Goal: Information Seeking & Learning: Learn about a topic

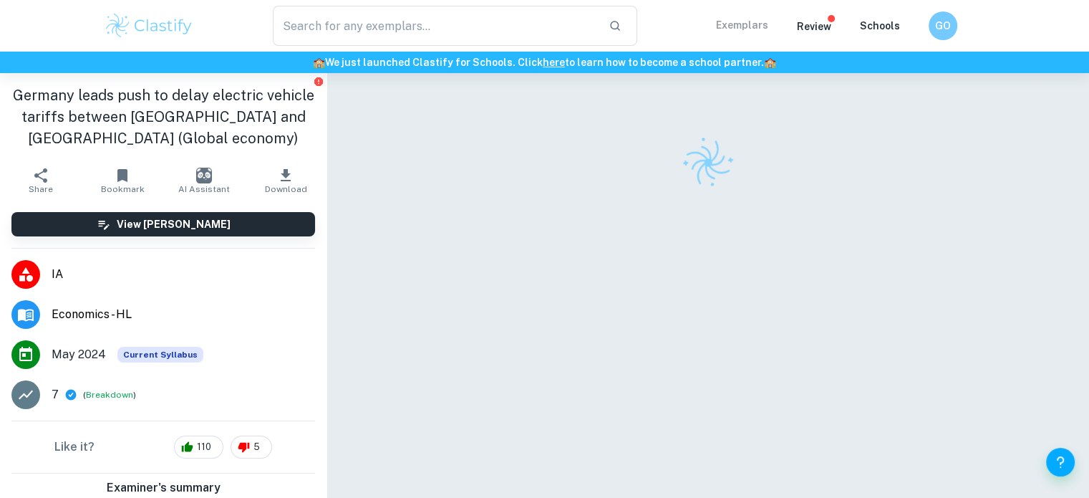
click at [746, 27] on p "Exemplars" at bounding box center [742, 25] width 52 height 16
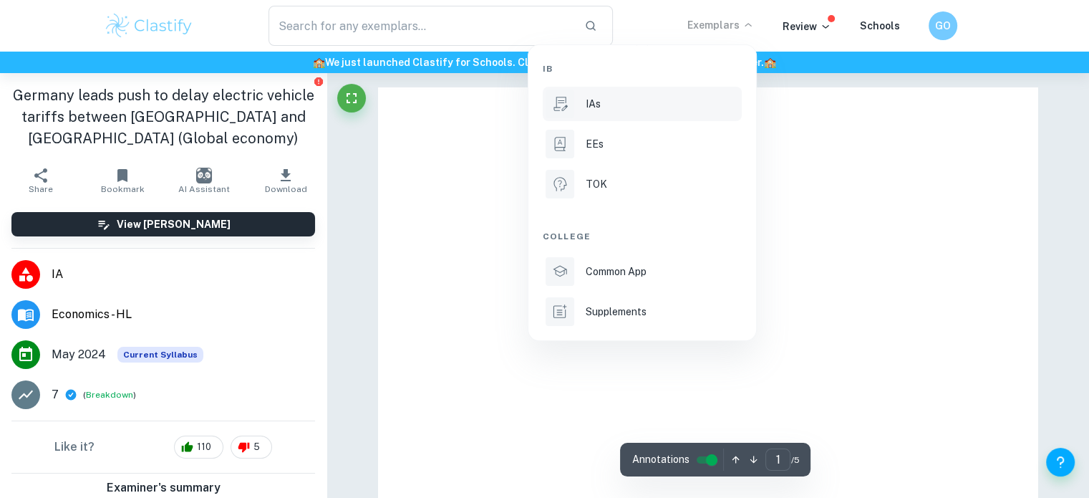
click at [611, 111] on li "IAs" at bounding box center [642, 104] width 199 height 34
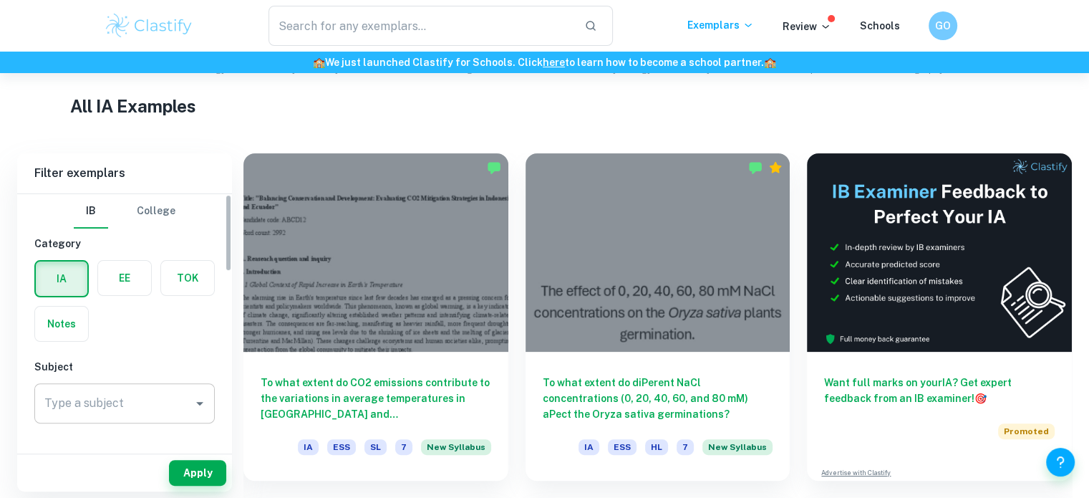
scroll to position [56, 0]
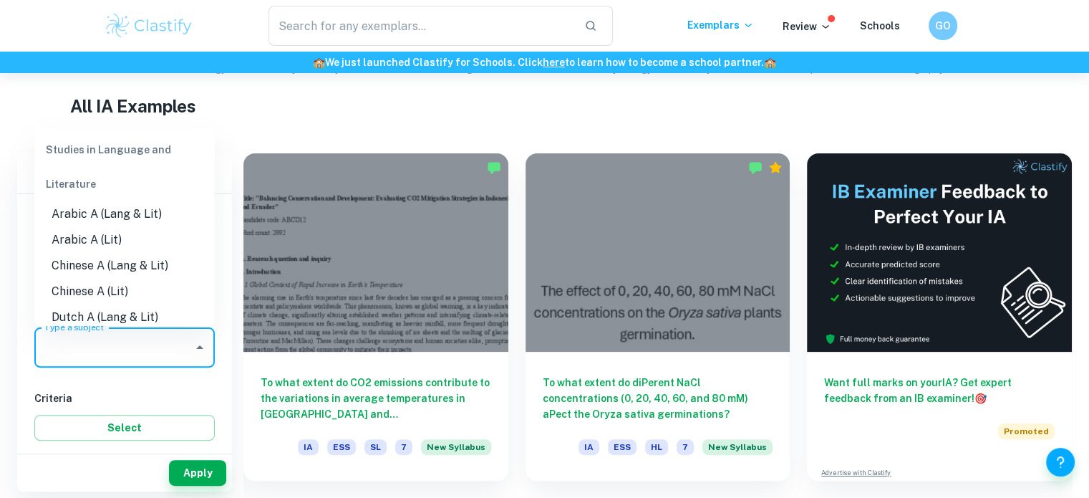
click at [97, 351] on input "Type a subject" at bounding box center [114, 347] width 146 height 27
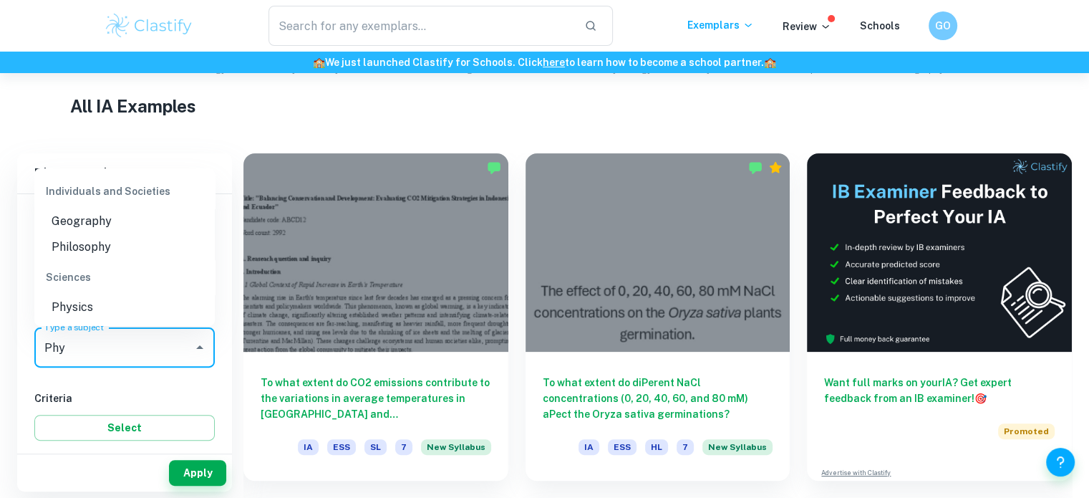
click at [55, 314] on li "Physics" at bounding box center [124, 307] width 180 height 26
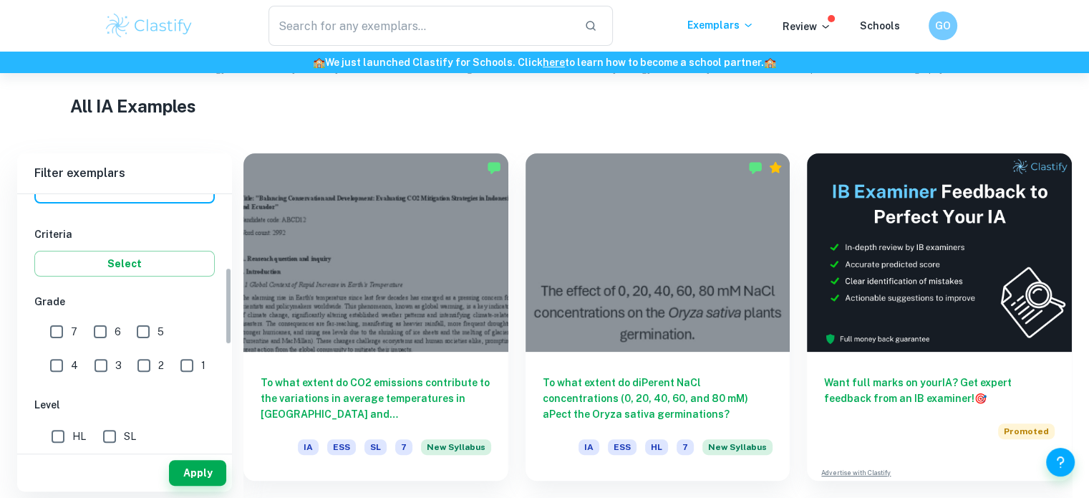
scroll to position [241, 0]
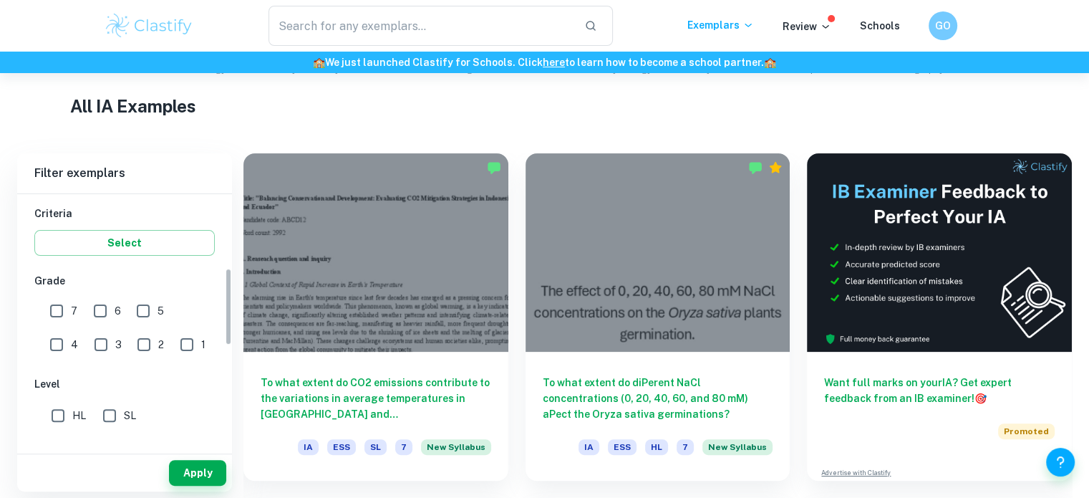
type input "Physics"
click at [66, 306] on input "7" at bounding box center [56, 311] width 29 height 29
click at [63, 309] on input "7" at bounding box center [56, 311] width 29 height 29
click at [72, 312] on span "7" at bounding box center [74, 311] width 6 height 16
click at [71, 312] on input "7" at bounding box center [56, 311] width 29 height 29
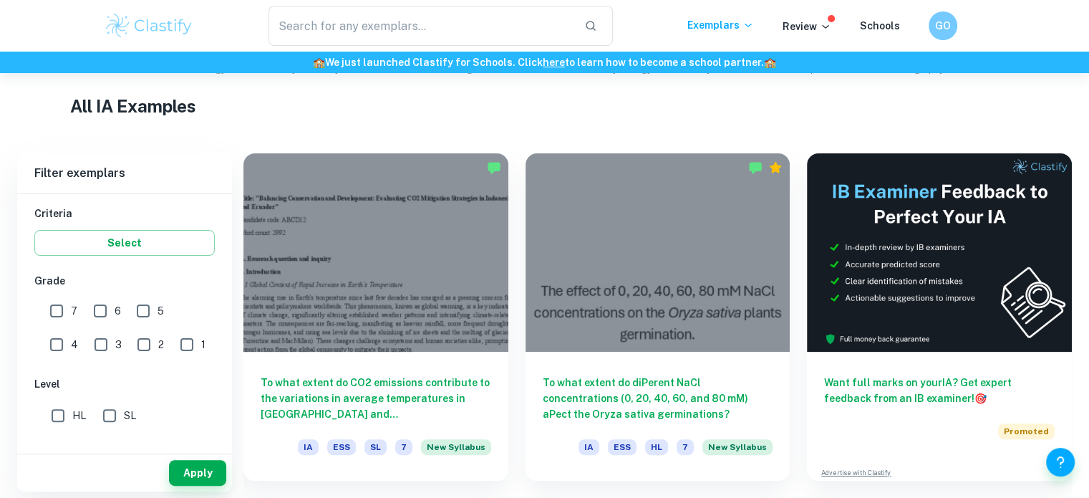
checkbox input "true"
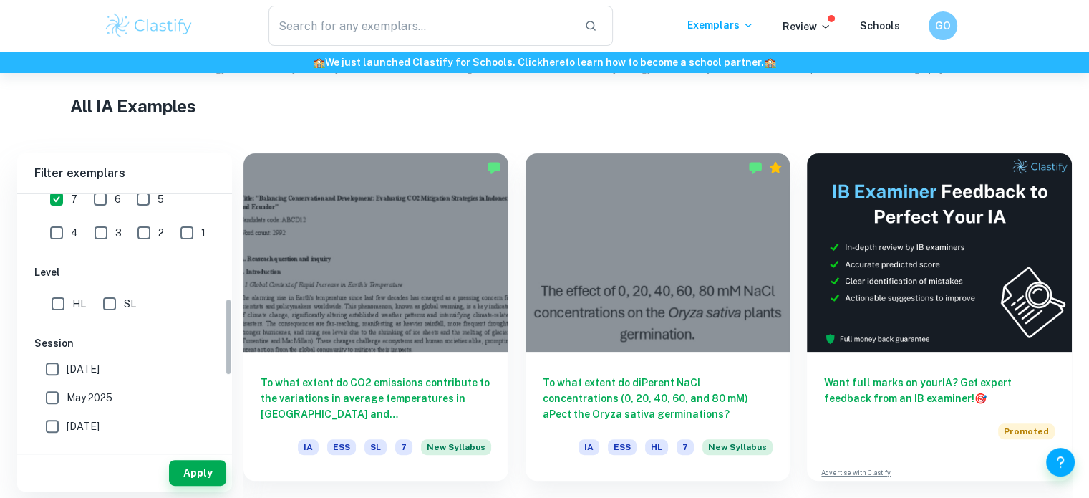
scroll to position [360, 0]
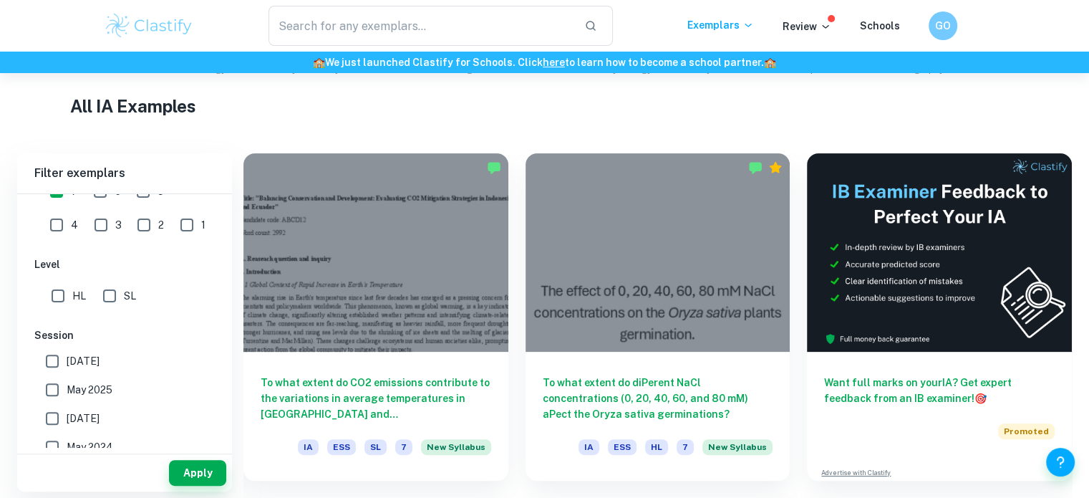
click at [67, 298] on input "HL" at bounding box center [58, 295] width 29 height 29
checkbox input "true"
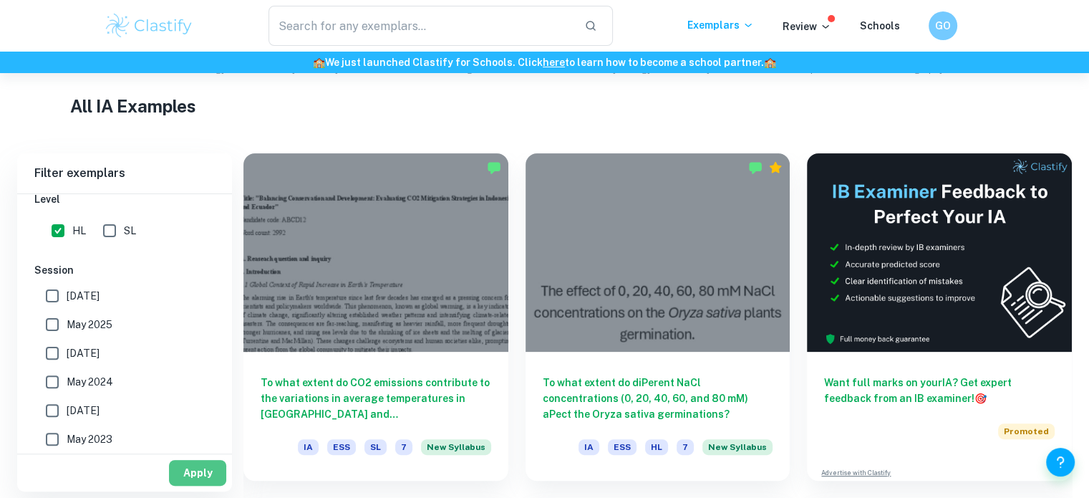
click at [176, 463] on button "Apply" at bounding box center [197, 473] width 57 height 26
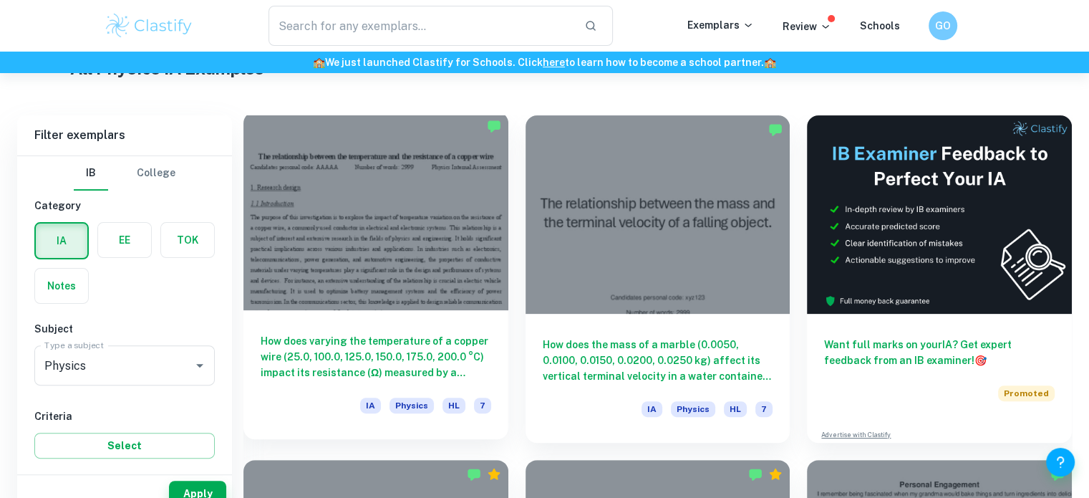
scroll to position [395, 0]
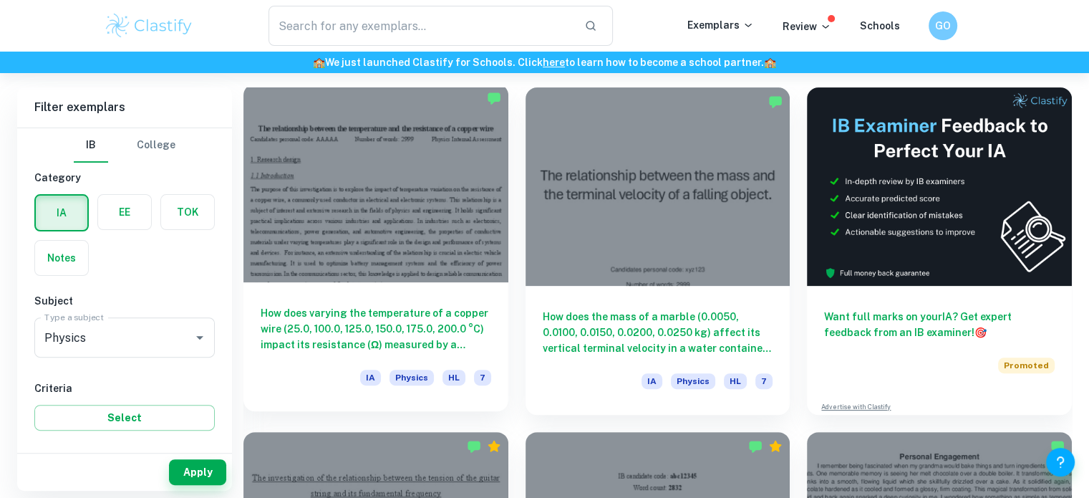
click at [410, 319] on h6 "How does varying the temperature of a copper wire (25.0, 100.0, 125.0, 150.0, 1…" at bounding box center [376, 328] width 231 height 47
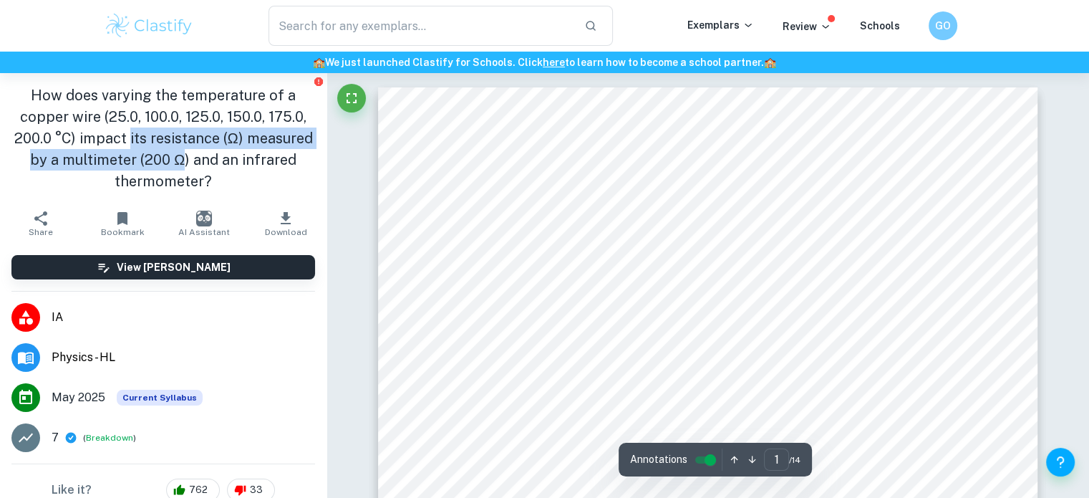
drag, startPoint x: 160, startPoint y: 130, endPoint x: 246, endPoint y: 165, distance: 92.8
click at [246, 165] on h1 "How does varying the temperature of a copper wire (25.0, 100.0, 125.0, 150.0, 1…" at bounding box center [163, 138] width 304 height 107
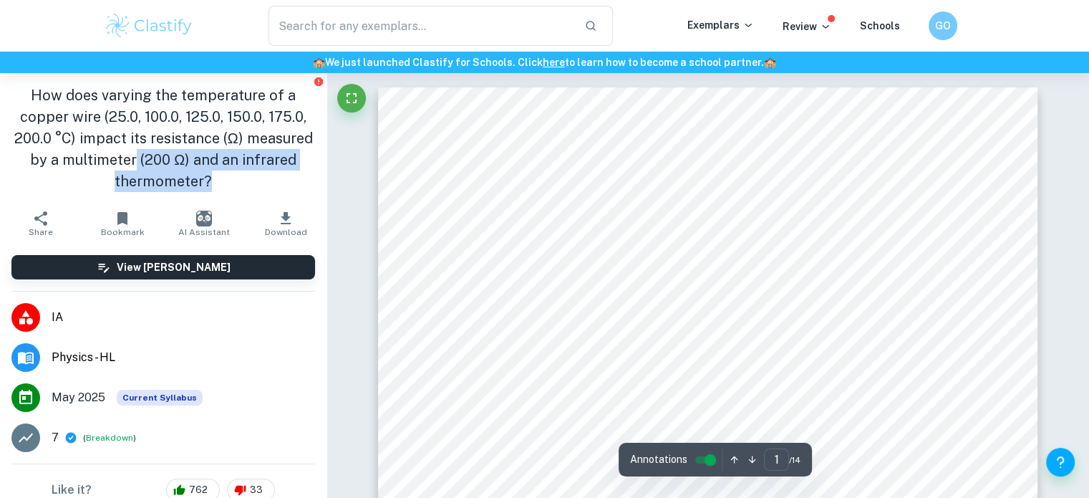
drag, startPoint x: 263, startPoint y: 175, endPoint x: 196, endPoint y: 149, distance: 72.4
click at [196, 149] on h1 "How does varying the temperature of a copper wire (25.0, 100.0, 125.0, 150.0, 1…" at bounding box center [163, 138] width 304 height 107
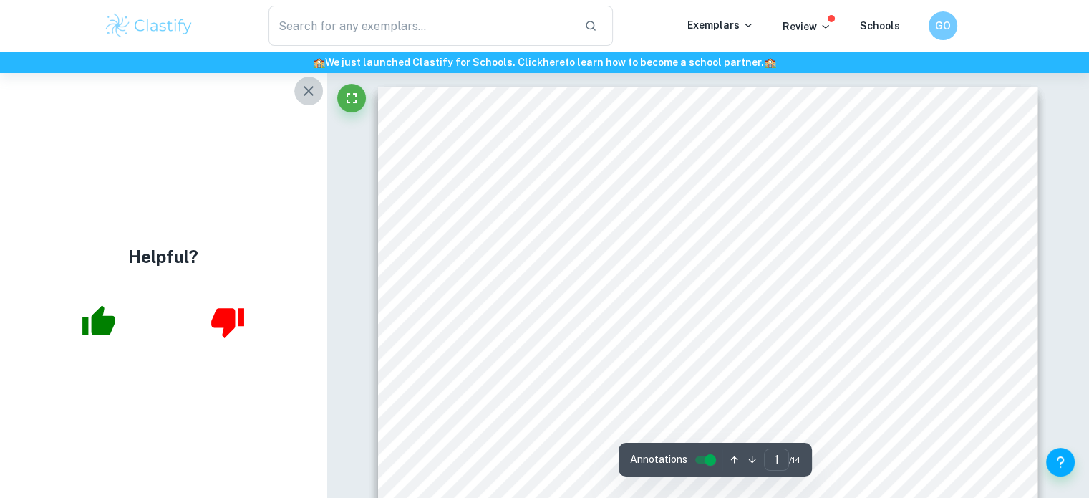
click at [307, 92] on icon "button" at bounding box center [309, 91] width 10 height 10
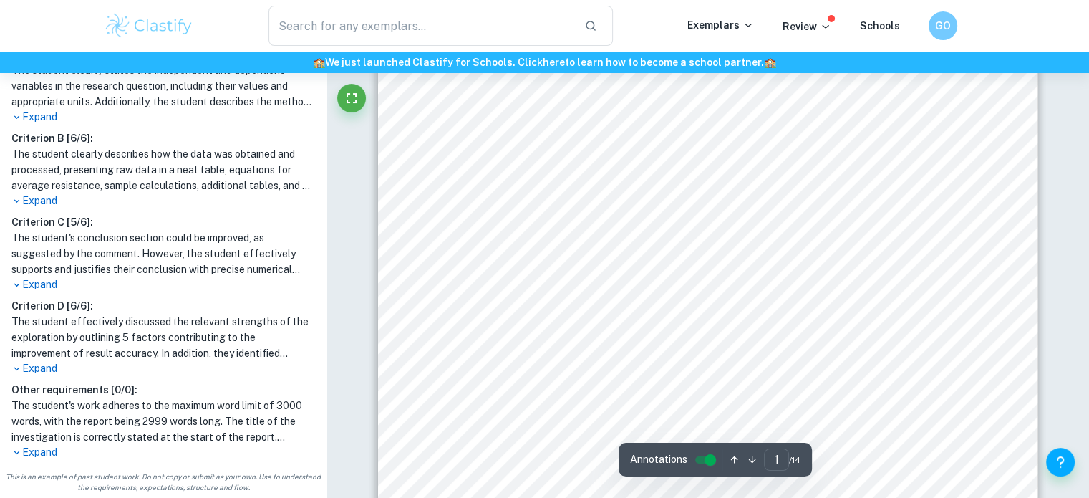
scroll to position [360, 0]
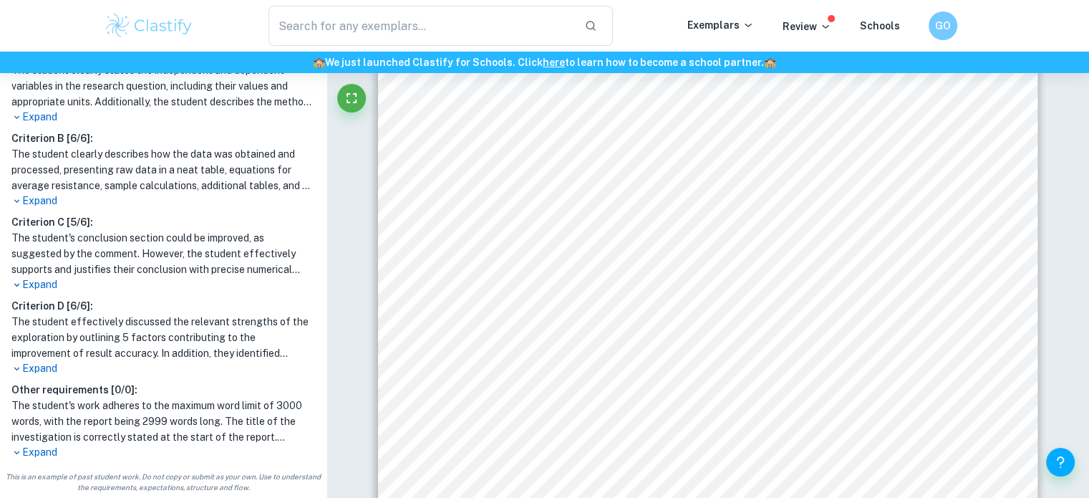
click at [42, 457] on p "Expand" at bounding box center [163, 452] width 304 height 15
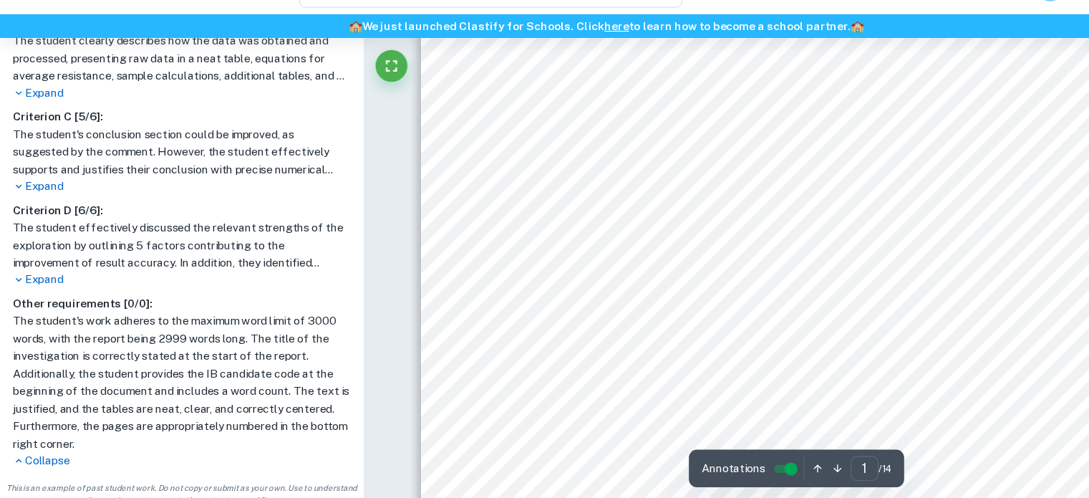
scroll to position [360, 0]
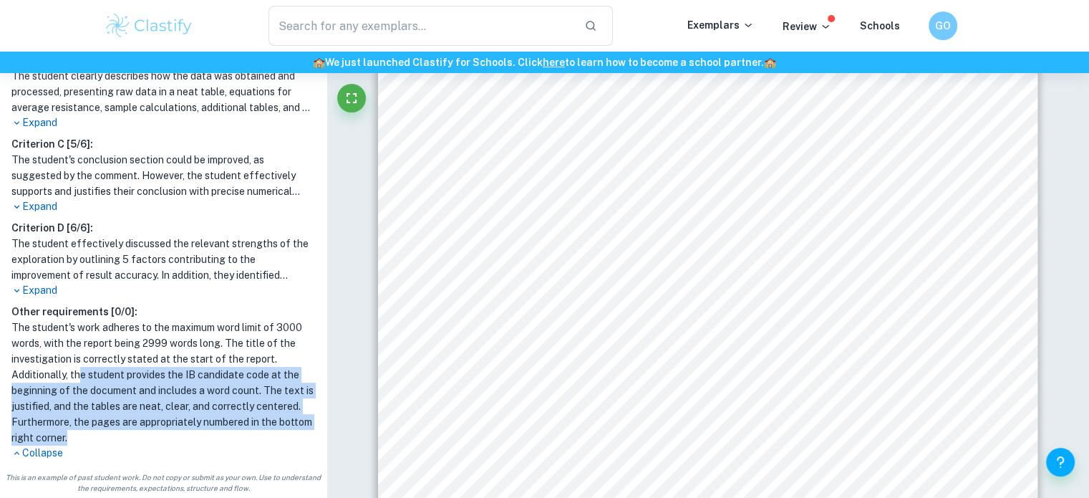
drag, startPoint x: 79, startPoint y: 375, endPoint x: 191, endPoint y: 436, distance: 127.2
click at [191, 436] on h1 "The student's work adheres to the maximum word limit of 3000 words, with the re…" at bounding box center [163, 382] width 304 height 126
drag, startPoint x: 191, startPoint y: 436, endPoint x: 84, endPoint y: 380, distance: 121.4
click at [84, 380] on h1 "The student's work adheres to the maximum word limit of 3000 words, with the re…" at bounding box center [163, 382] width 304 height 126
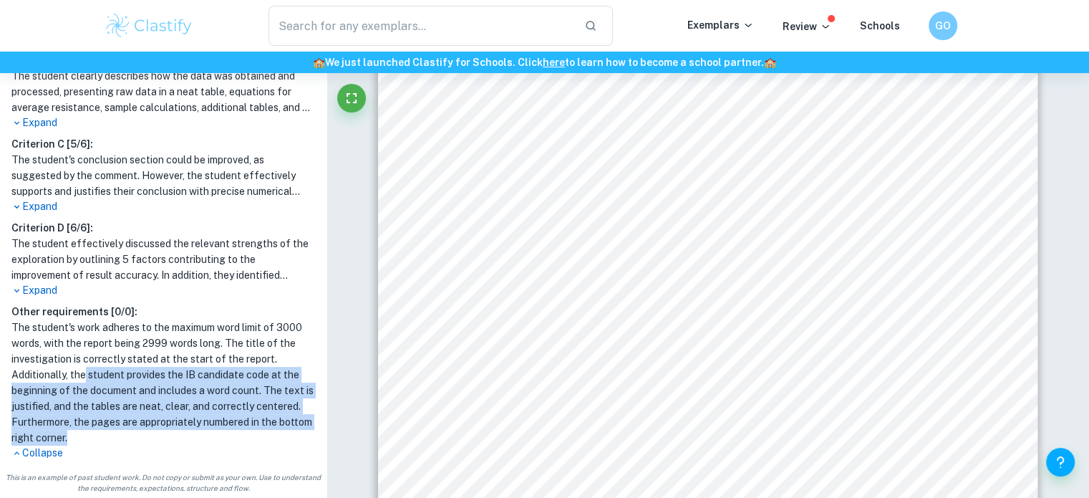
click at [84, 380] on h1 "The student's work adheres to the maximum word limit of 3000 words, with the re…" at bounding box center [163, 382] width 304 height 126
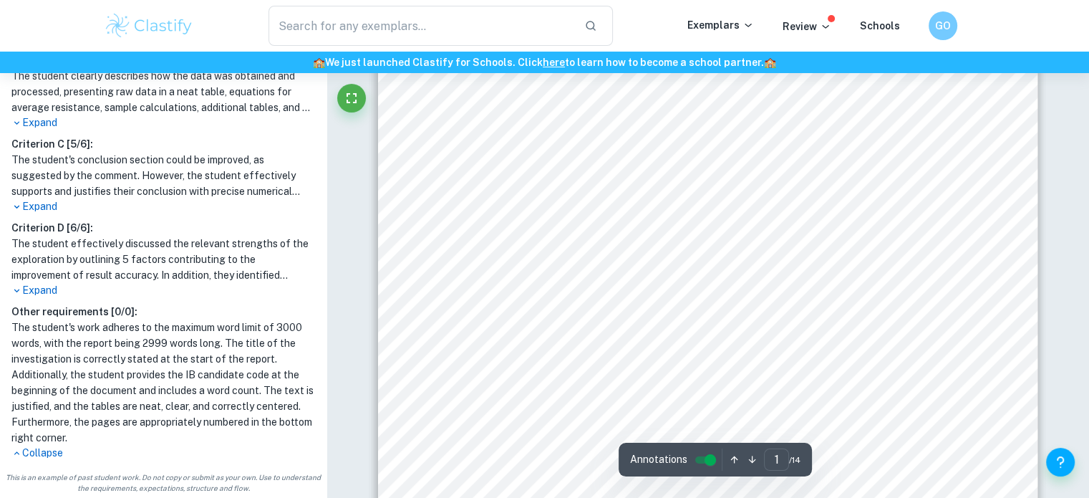
click at [140, 412] on h1 "The student's work adheres to the maximum word limit of 3000 words, with the re…" at bounding box center [163, 382] width 304 height 126
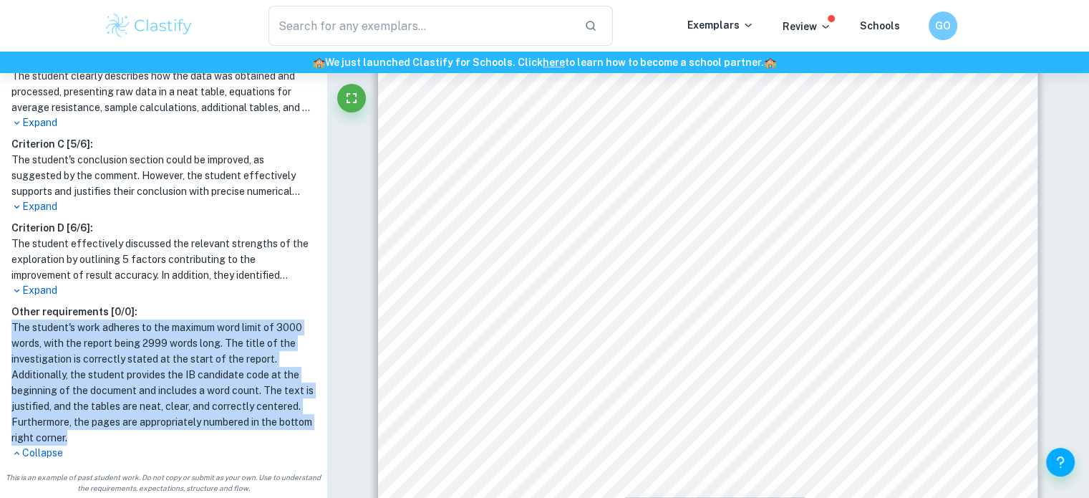
click at [140, 412] on h1 "The student's work adheres to the maximum word limit of 3000 words, with the re…" at bounding box center [163, 382] width 304 height 126
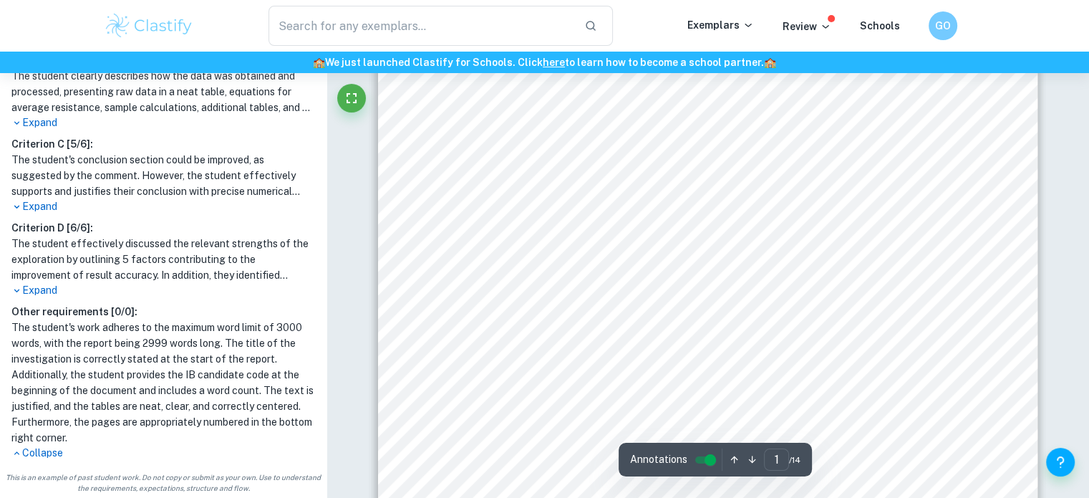
drag, startPoint x: 481, startPoint y: 355, endPoint x: 466, endPoint y: 392, distance: 40.4
click at [466, 392] on div "1 The relationship between the temperature and the resistance of a copper wire …" at bounding box center [708, 195] width 660 height 934
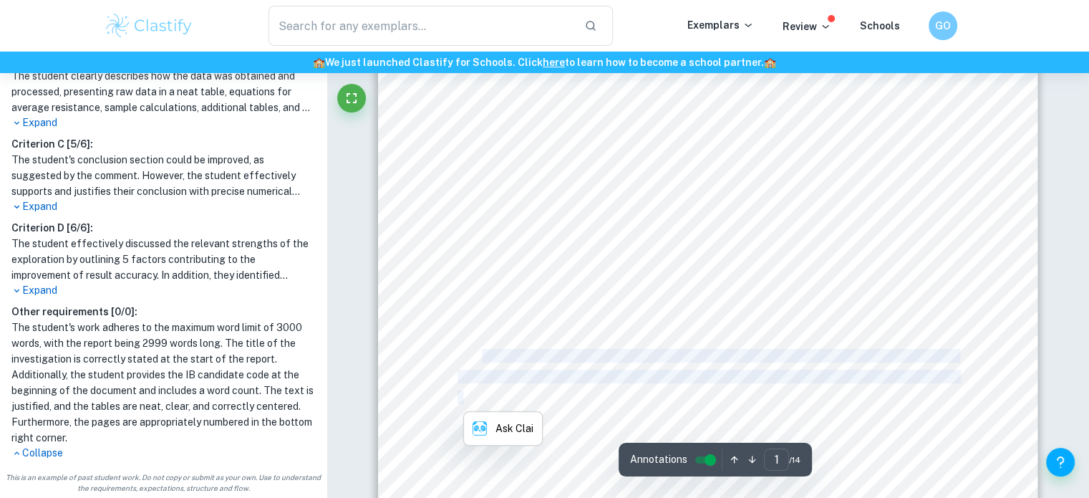
click at [466, 392] on span "conductance. The resistance of objects is also affected by their shape and size…" at bounding box center [707, 397] width 499 height 12
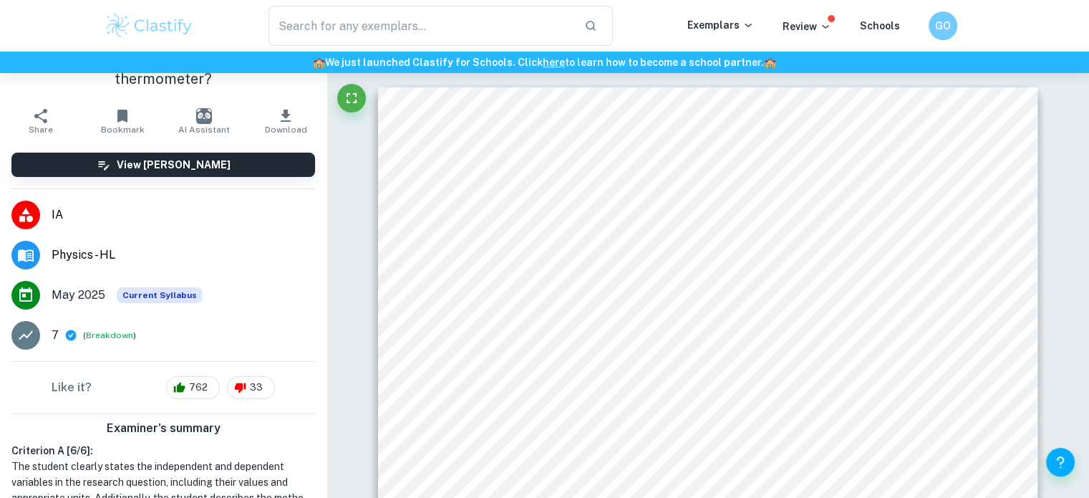
scroll to position [0, 0]
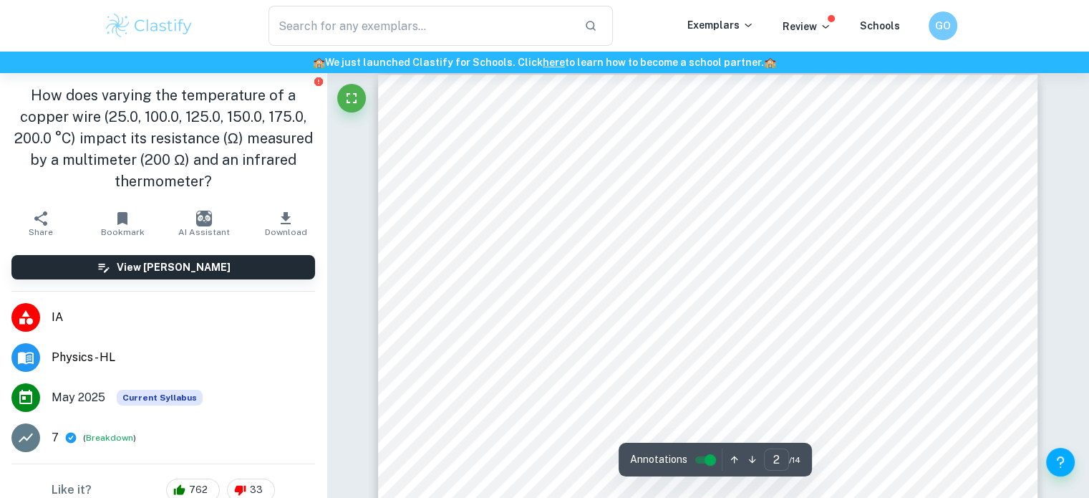
type input "1"
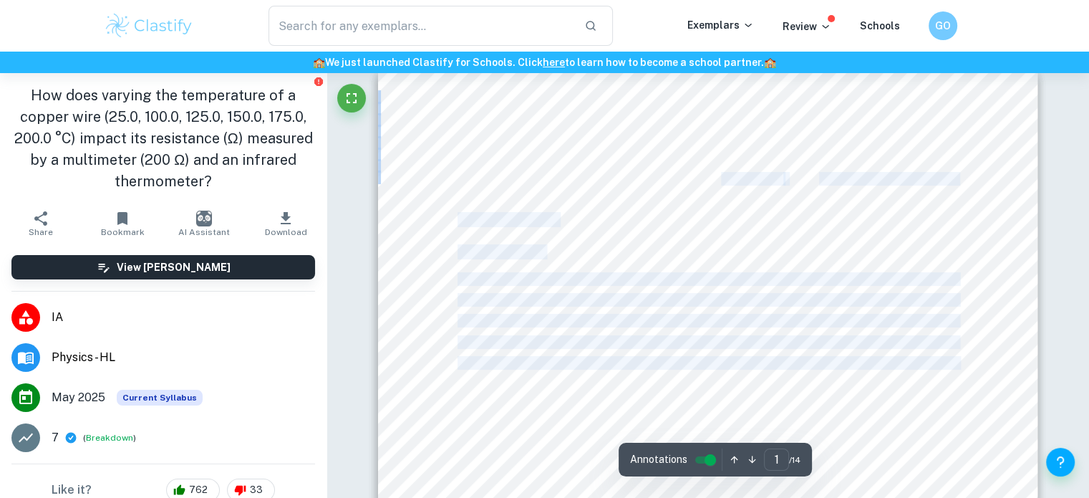
drag, startPoint x: 715, startPoint y: 189, endPoint x: 725, endPoint y: 177, distance: 15.3
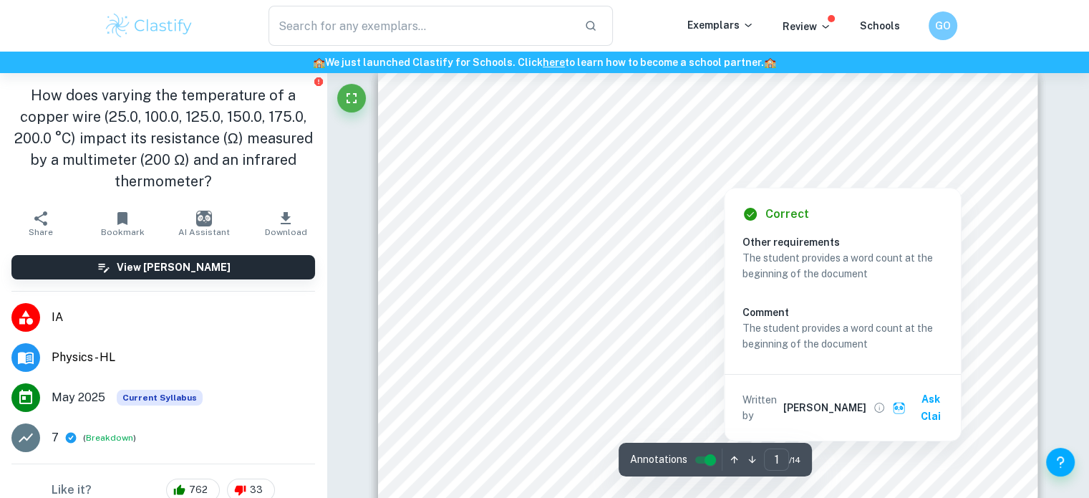
click at [725, 177] on div at bounding box center [724, 177] width 117 height 13
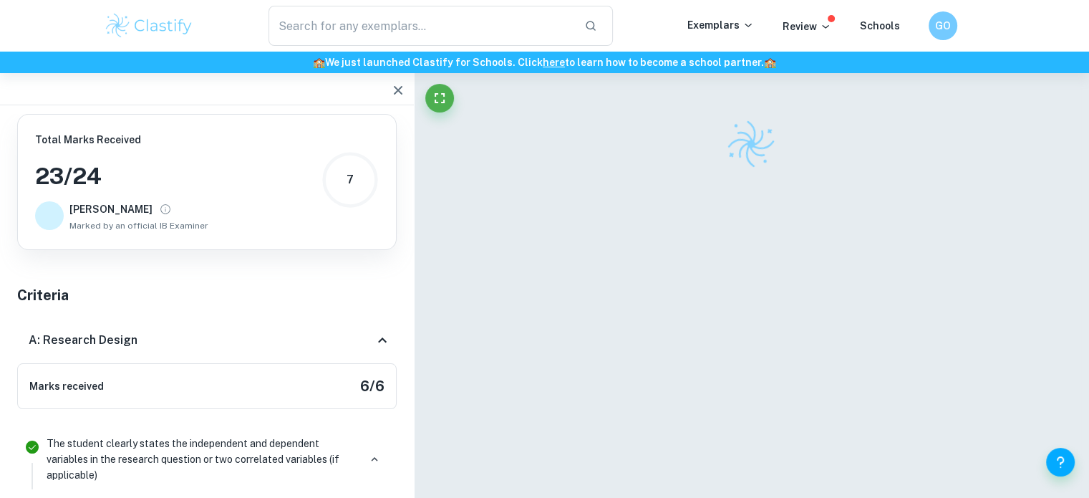
click at [655, 175] on div at bounding box center [752, 288] width 660 height 468
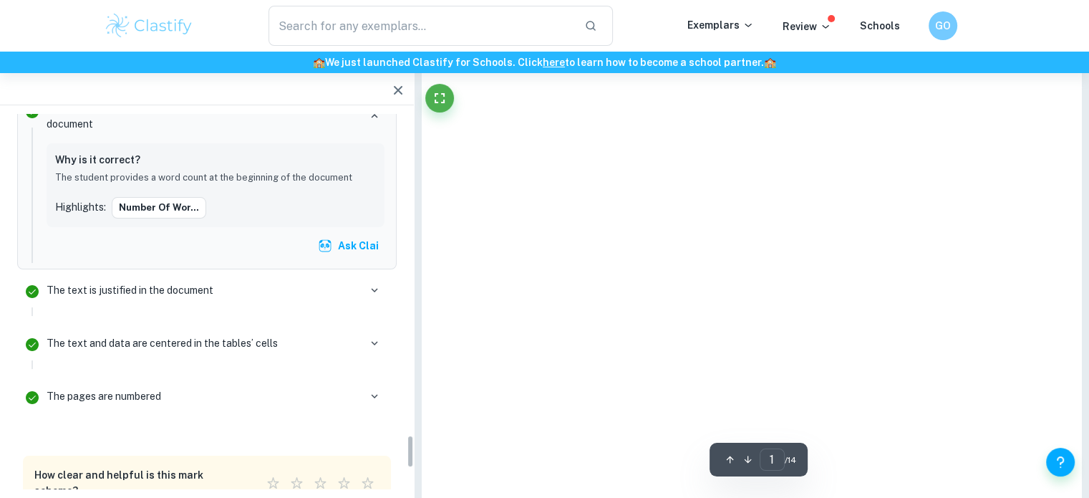
scroll to position [3640, 0]
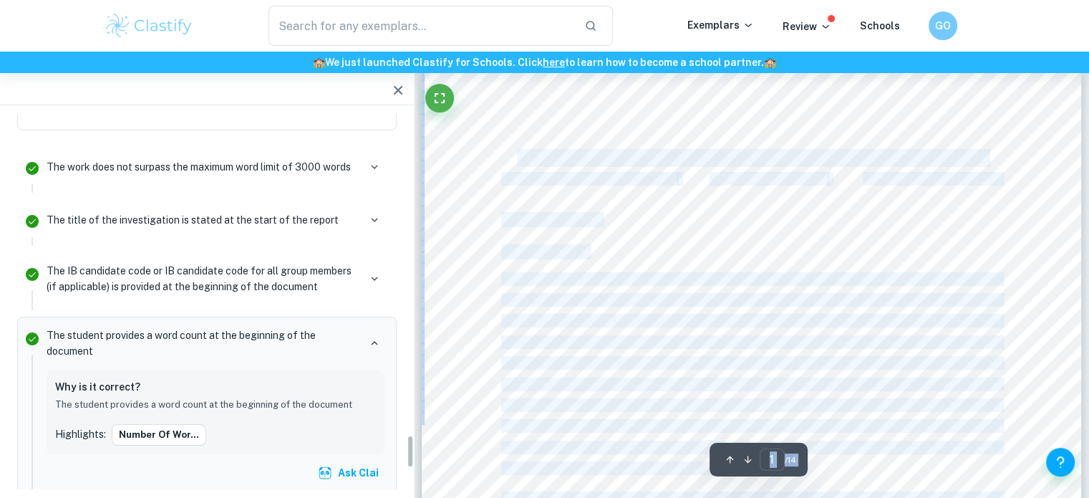
click at [394, 94] on icon "button" at bounding box center [398, 90] width 9 height 9
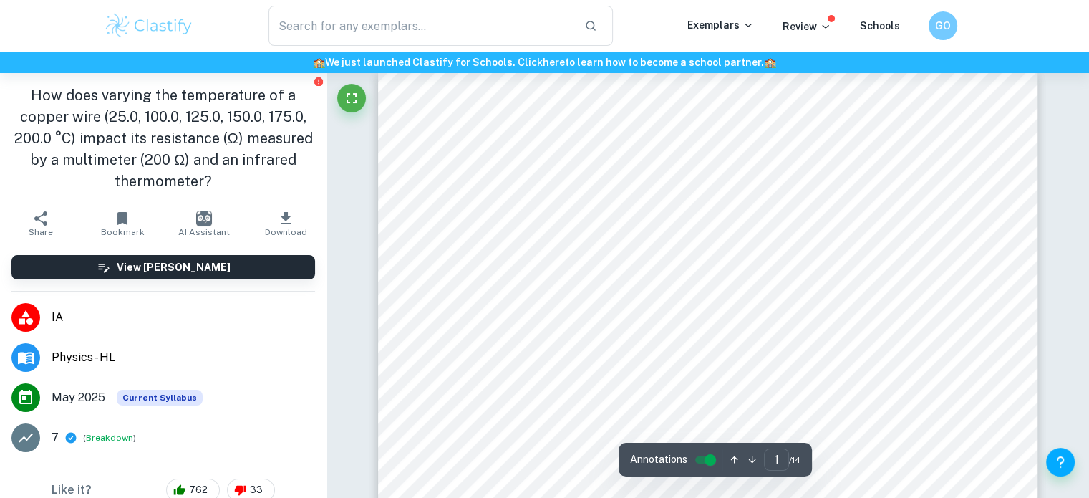
drag, startPoint x: 443, startPoint y: 127, endPoint x: 519, endPoint y: 143, distance: 78.4
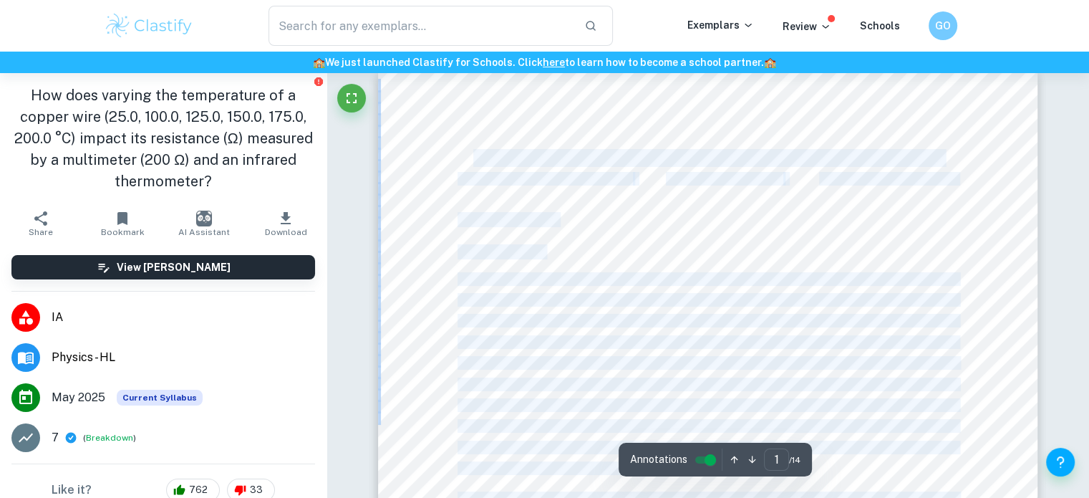
drag, startPoint x: 450, startPoint y: 156, endPoint x: 473, endPoint y: 158, distance: 22.3
click at [473, 158] on span "The relationship between the temperature and the resistance of a copper wire" at bounding box center [708, 158] width 470 height 16
drag, startPoint x: 473, startPoint y: 158, endPoint x: 965, endPoint y: 149, distance: 492.8
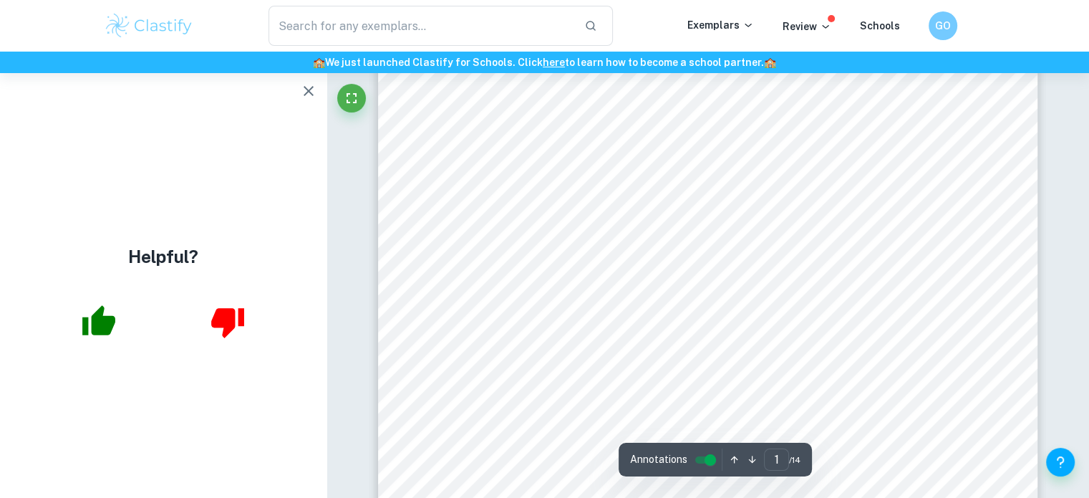
scroll to position [163, 0]
click at [314, 91] on icon "button" at bounding box center [308, 90] width 17 height 17
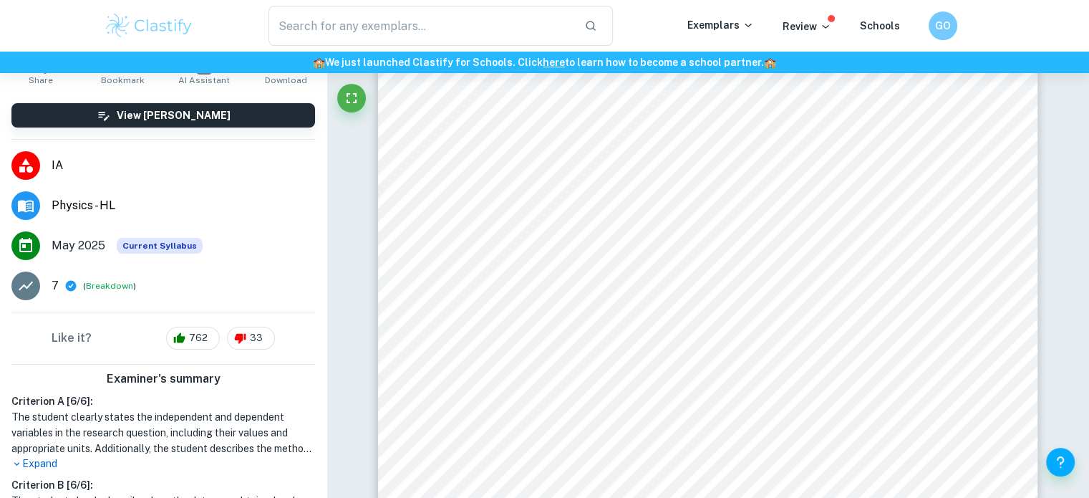
scroll to position [0, 0]
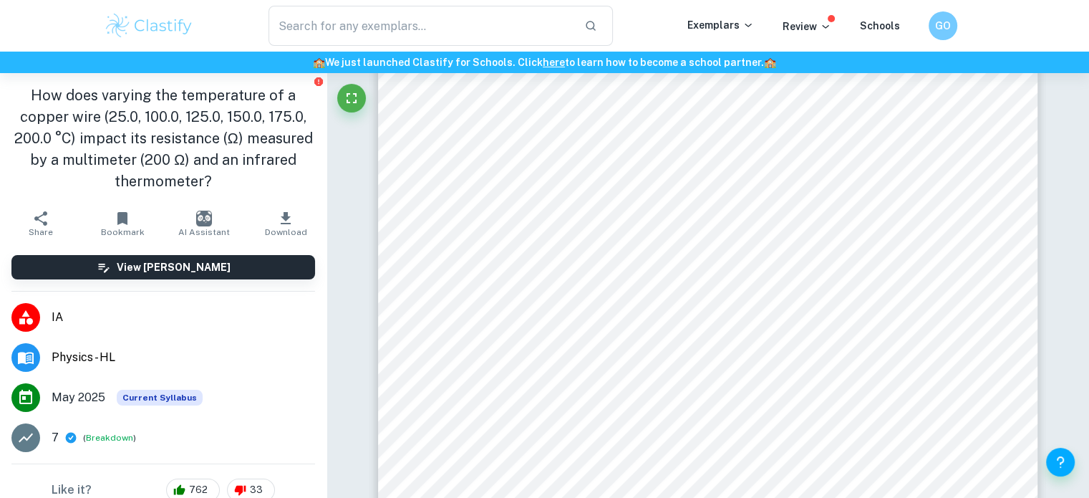
click at [80, 413] on li "[DATE] Current Syllabus" at bounding box center [163, 397] width 327 height 40
click at [95, 411] on li "[DATE] Current Syllabus" at bounding box center [163, 397] width 327 height 40
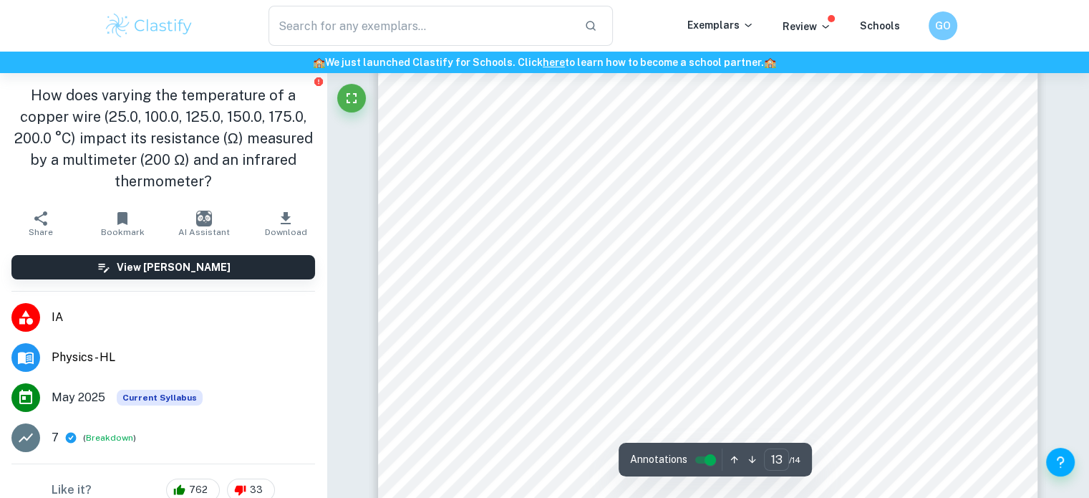
scroll to position [11799, 0]
type input "1"
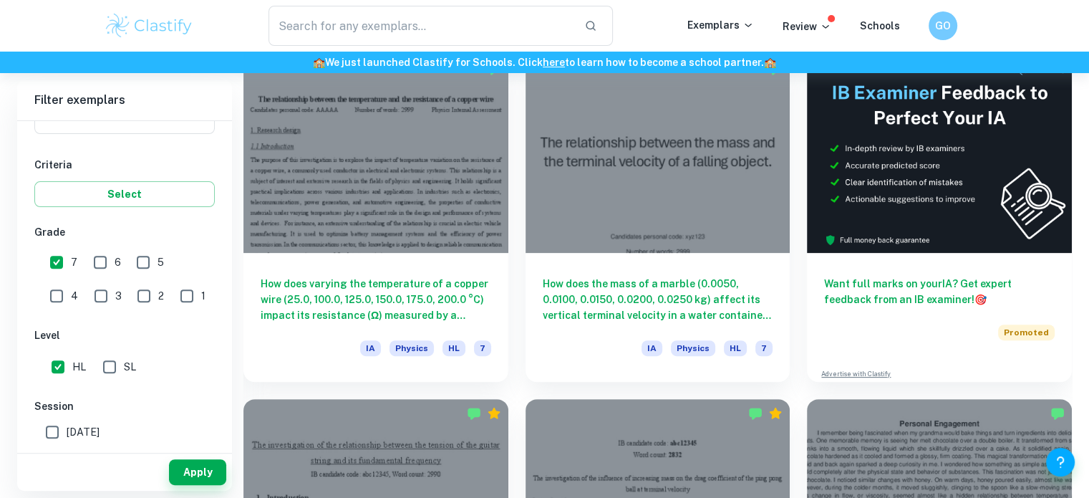
scroll to position [431, 0]
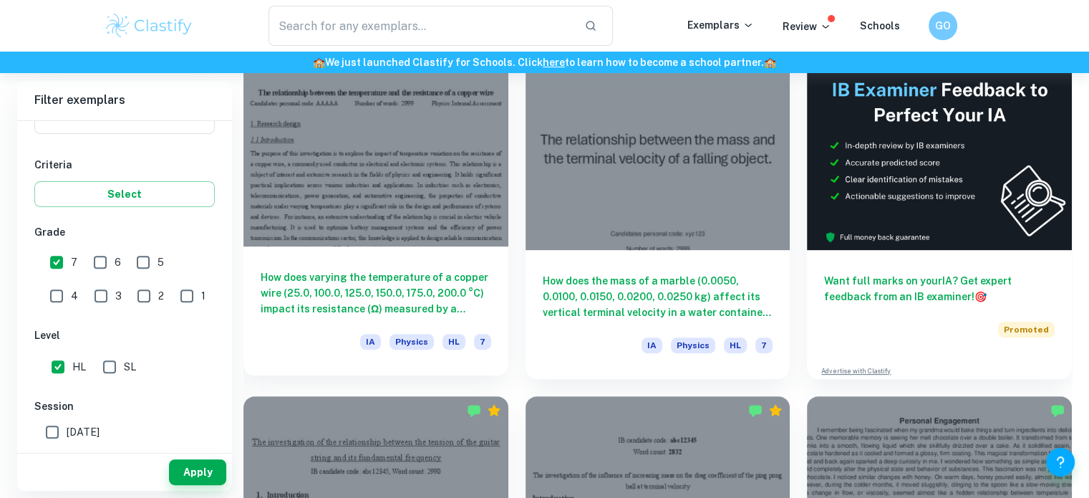
click at [445, 246] on div "How does varying the temperature of a copper wire (25.0, 100.0, 125.0, 150.0, 1…" at bounding box center [376, 310] width 265 height 129
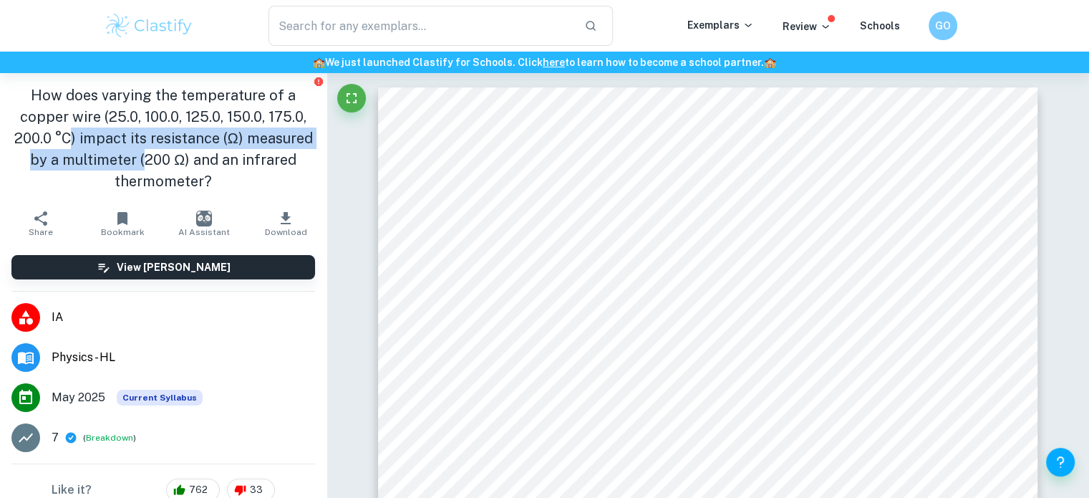
drag, startPoint x: 103, startPoint y: 131, endPoint x: 203, endPoint y: 152, distance: 102.4
click at [203, 152] on h1 "How does varying the temperature of a copper wire (25.0, 100.0, 125.0, 150.0, 1…" at bounding box center [163, 138] width 304 height 107
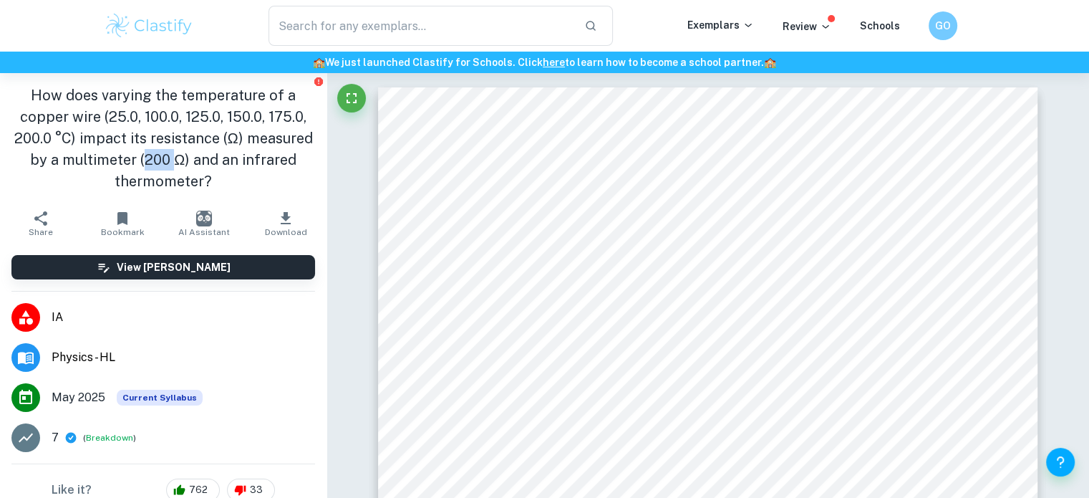
click at [203, 152] on h1 "How does varying the temperature of a copper wire (25.0, 100.0, 125.0, 150.0, 1…" at bounding box center [163, 138] width 304 height 107
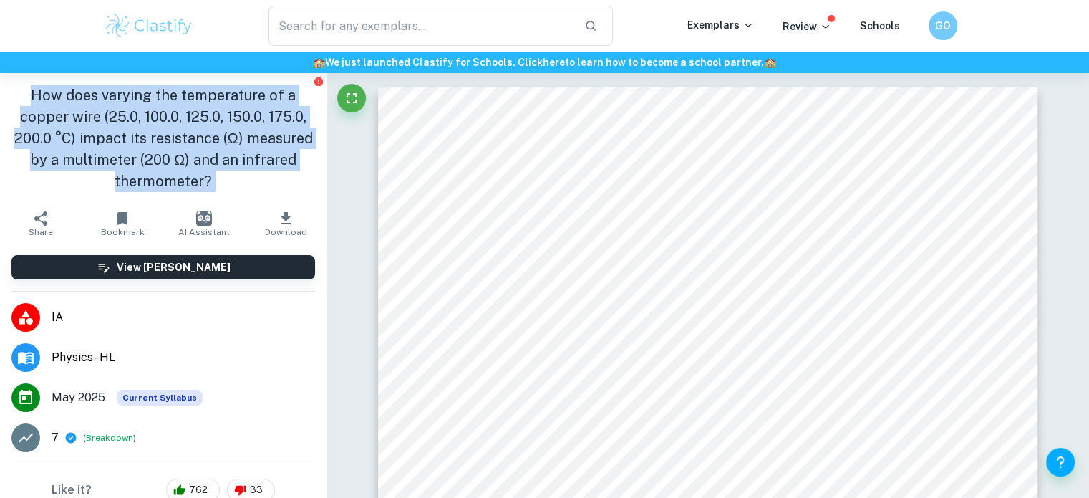
click at [203, 152] on h1 "How does varying the temperature of a copper wire (25.0, 100.0, 125.0, 150.0, 1…" at bounding box center [163, 138] width 304 height 107
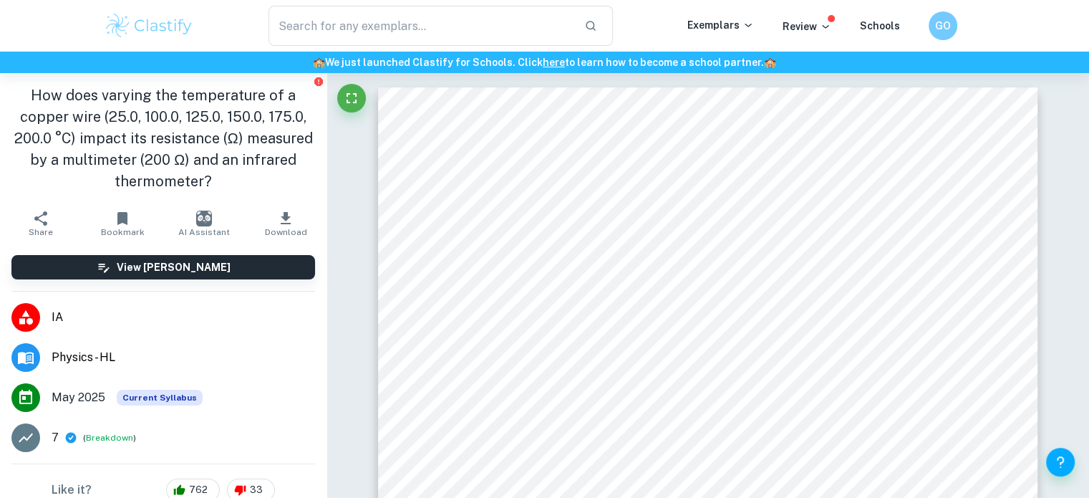
click at [203, 152] on h1 "How does varying the temperature of a copper wire (25.0, 100.0, 125.0, 150.0, 1…" at bounding box center [163, 138] width 304 height 107
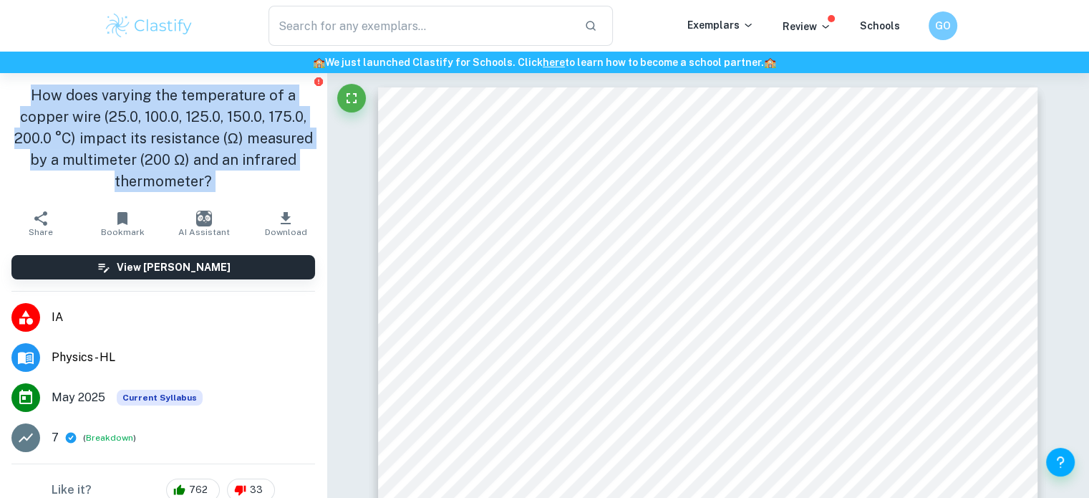
click at [203, 152] on h1 "How does varying the temperature of a copper wire (25.0, 100.0, 125.0, 150.0, 1…" at bounding box center [163, 138] width 304 height 107
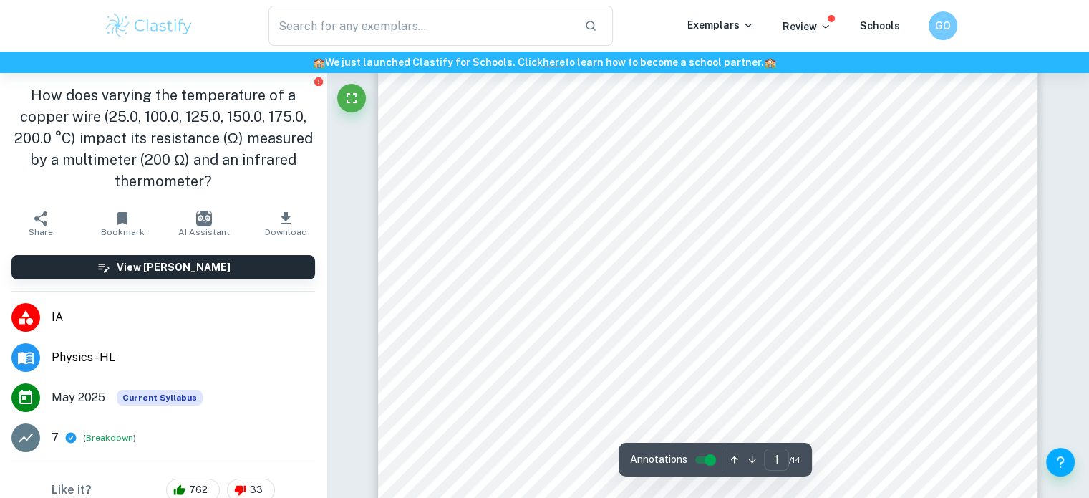
scroll to position [155, 0]
click at [571, 162] on span "a copper wire, a commonly used conductor in electrical and electronic systems. …" at bounding box center [708, 164] width 500 height 12
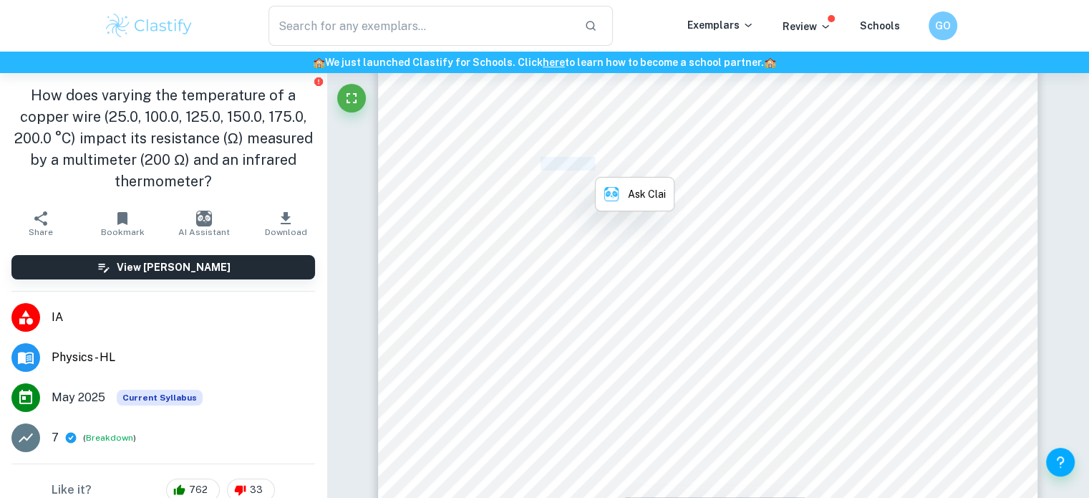
click at [571, 162] on span "a copper wire, a commonly used conductor in electrical and electronic systems. …" at bounding box center [708, 164] width 500 height 12
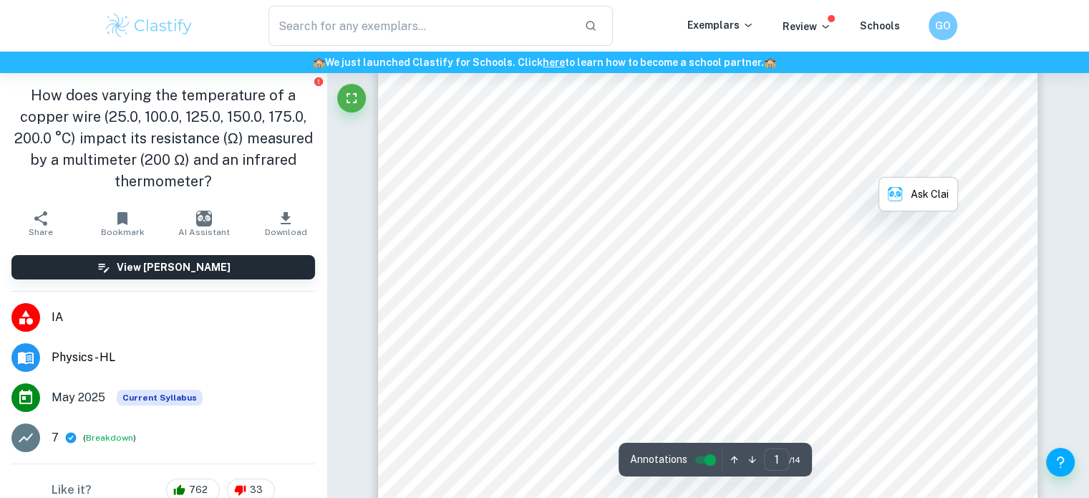
click at [565, 153] on div "1 The relationship between the temperature and the resistance of a copper wire …" at bounding box center [708, 400] width 660 height 934
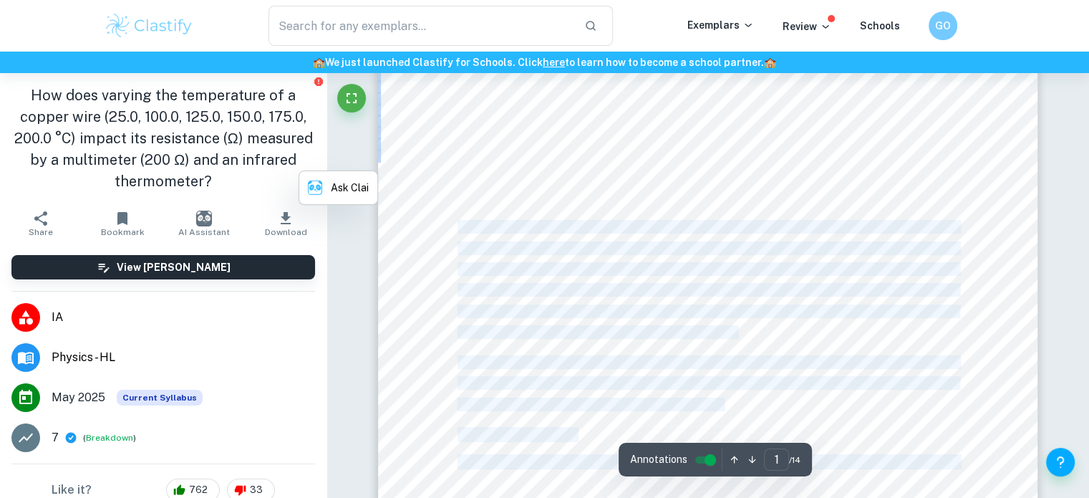
drag, startPoint x: 565, startPoint y: 153, endPoint x: 775, endPoint y: 222, distance: 221.0
click at [775, 222] on div "1 The relationship between the temperature and the resistance of a copper wire …" at bounding box center [708, 400] width 660 height 934
click at [775, 222] on span "telecommunications, power generation, and automotive engineering, the propertie…" at bounding box center [708, 227] width 500 height 12
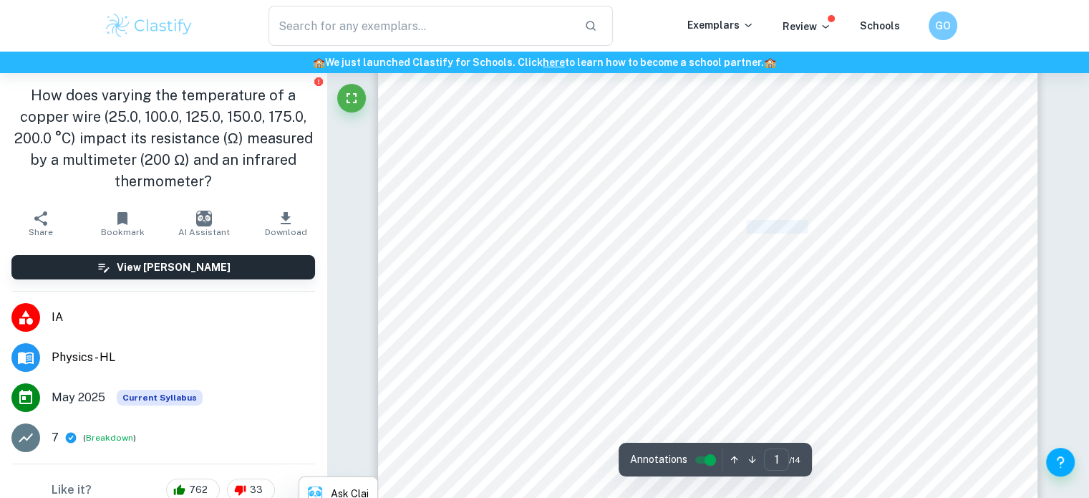
click at [775, 222] on span "telecommunications, power generation, and automotive engineering, the propertie…" at bounding box center [708, 227] width 500 height 12
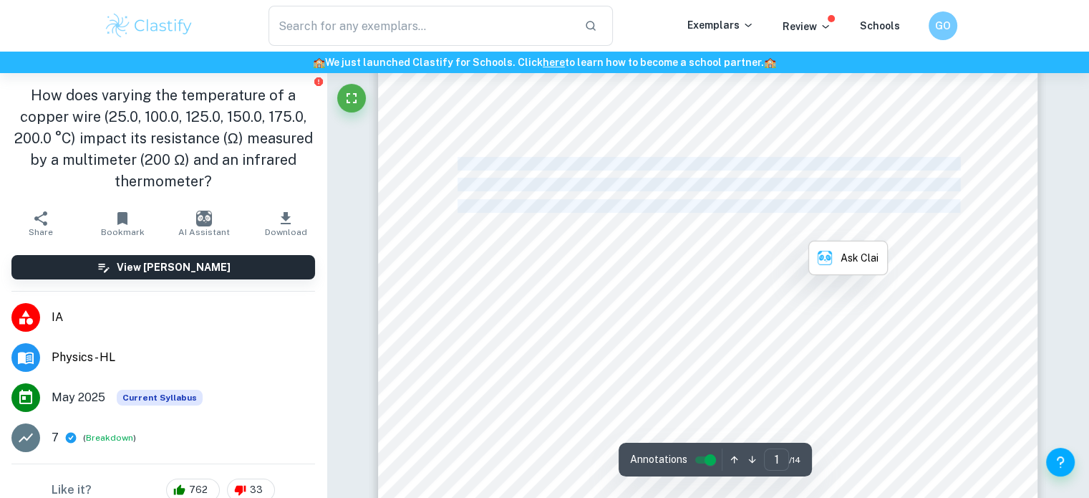
drag, startPoint x: 775, startPoint y: 222, endPoint x: 636, endPoint y: 161, distance: 151.7
click at [636, 161] on div "1 The relationship between the temperature and the resistance of a copper wire …" at bounding box center [708, 400] width 660 height 934
click at [636, 161] on span "a copper wire, a commonly used conductor in electrical and electronic systems. …" at bounding box center [708, 164] width 500 height 12
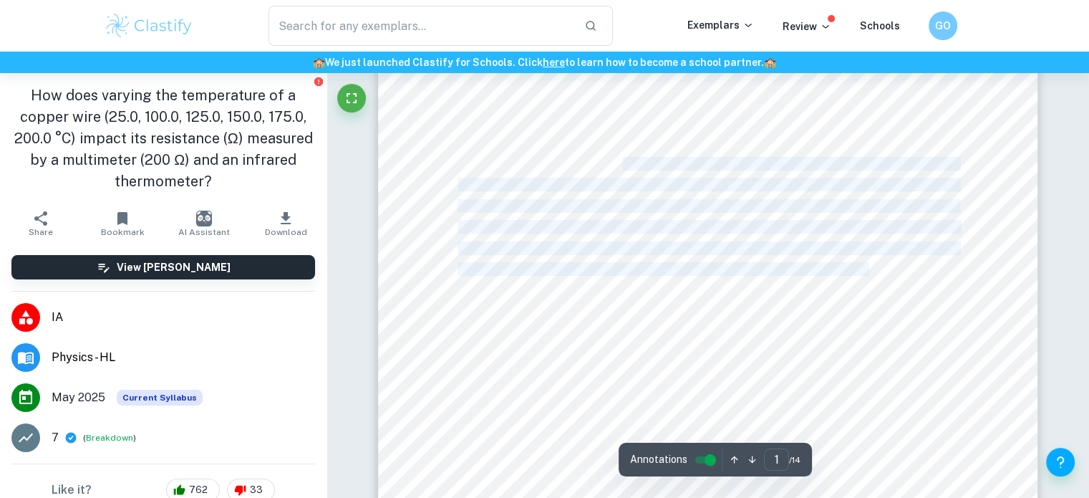
drag, startPoint x: 636, startPoint y: 161, endPoint x: 878, endPoint y: 270, distance: 265.4
click at [878, 270] on div "1 The relationship between the temperature and the resistance of a copper wire …" at bounding box center [708, 400] width 660 height 934
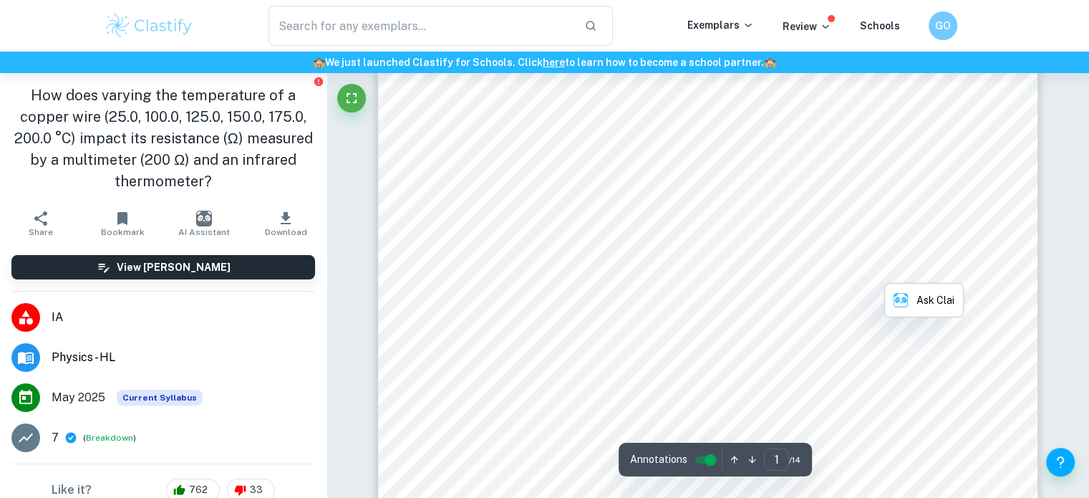
click at [778, 236] on div "1 The relationship between the temperature and the resistance of a copper wire …" at bounding box center [708, 400] width 660 height 934
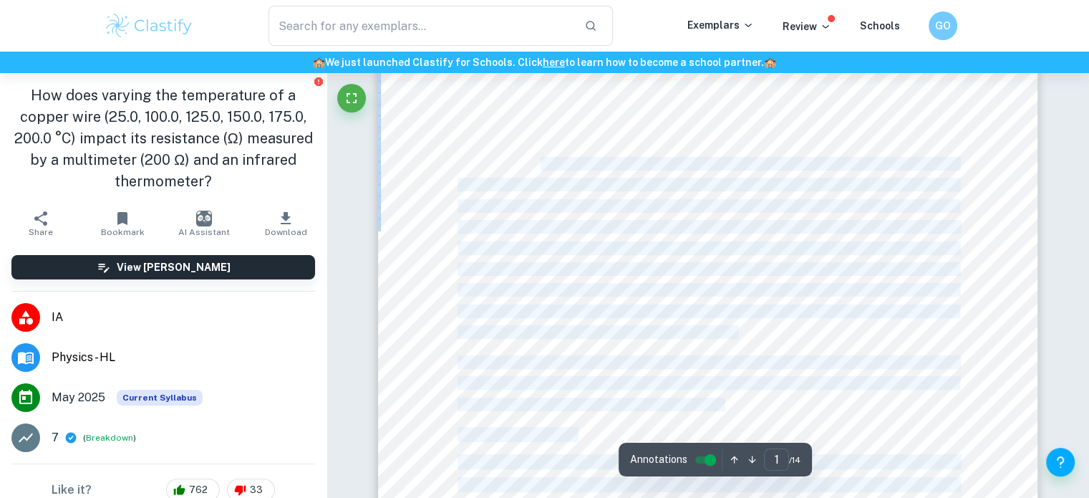
drag, startPoint x: 778, startPoint y: 236, endPoint x: 538, endPoint y: 183, distance: 245.7
click at [538, 183] on div "1 The relationship between the temperature and the resistance of a copper wire …" at bounding box center [708, 400] width 660 height 934
click at [538, 183] on span "subject of interest and extensive research in the fields of physics and enginee…" at bounding box center [708, 184] width 500 height 12
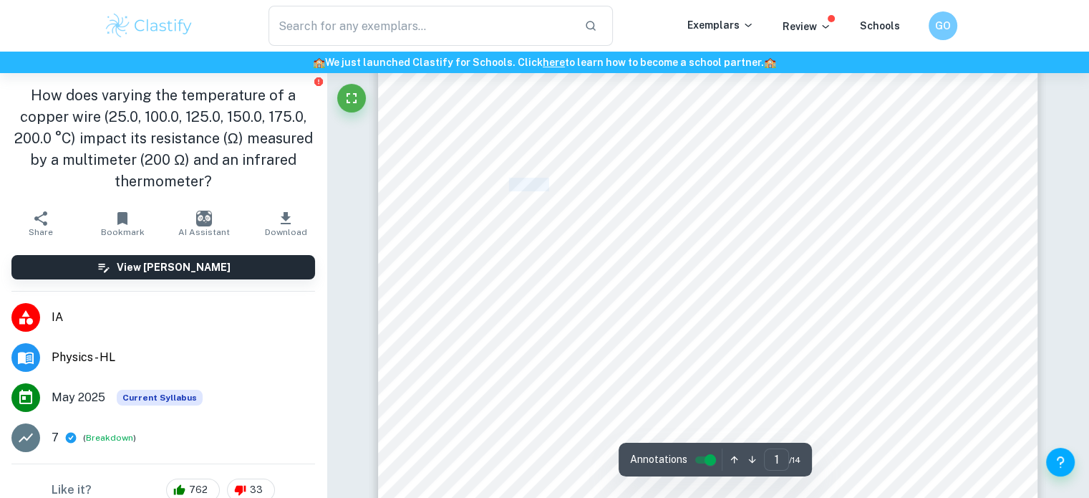
click at [538, 183] on span "subject of interest and extensive research in the fields of physics and enginee…" at bounding box center [708, 184] width 500 height 12
click at [488, 151] on div "1 The relationship between the temperature and the resistance of a copper wire …" at bounding box center [708, 400] width 660 height 934
drag, startPoint x: 461, startPoint y: 134, endPoint x: 804, endPoint y: 268, distance: 368.3
click at [804, 268] on div "1 The relationship between the temperature and the resistance of a copper wire …" at bounding box center [708, 400] width 660 height 934
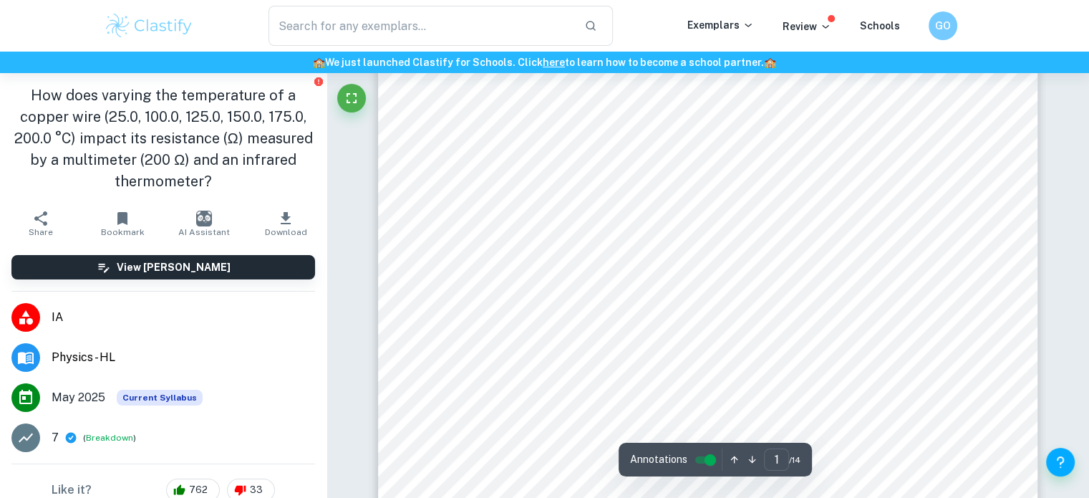
click at [461, 146] on span "The purpose of this investigation is to explore the impact of temperature varia…" at bounding box center [708, 143] width 500 height 12
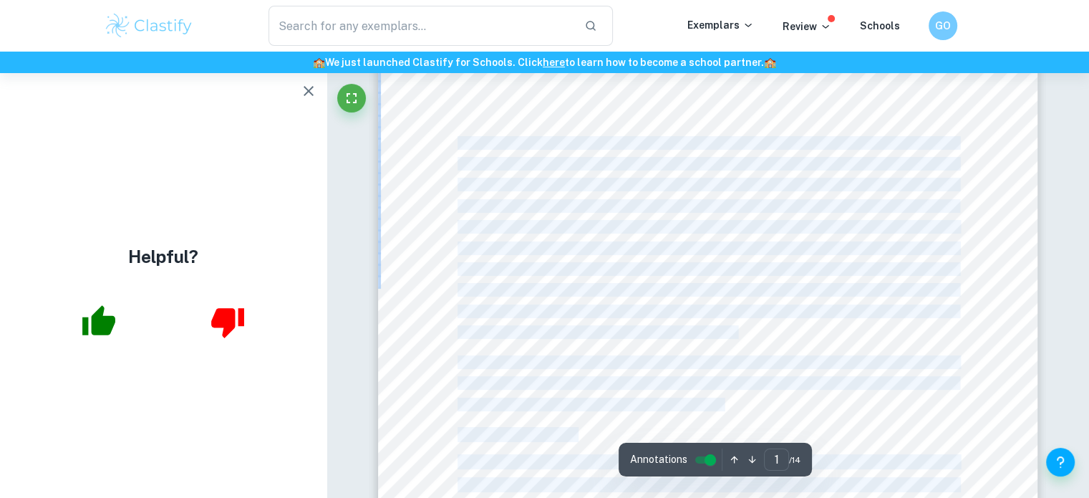
drag, startPoint x: 461, startPoint y: 146, endPoint x: 735, endPoint y: 324, distance: 326.6
click at [735, 324] on div "1 The relationship between the temperature and the resistance of a copper wire …" at bounding box center [708, 400] width 660 height 934
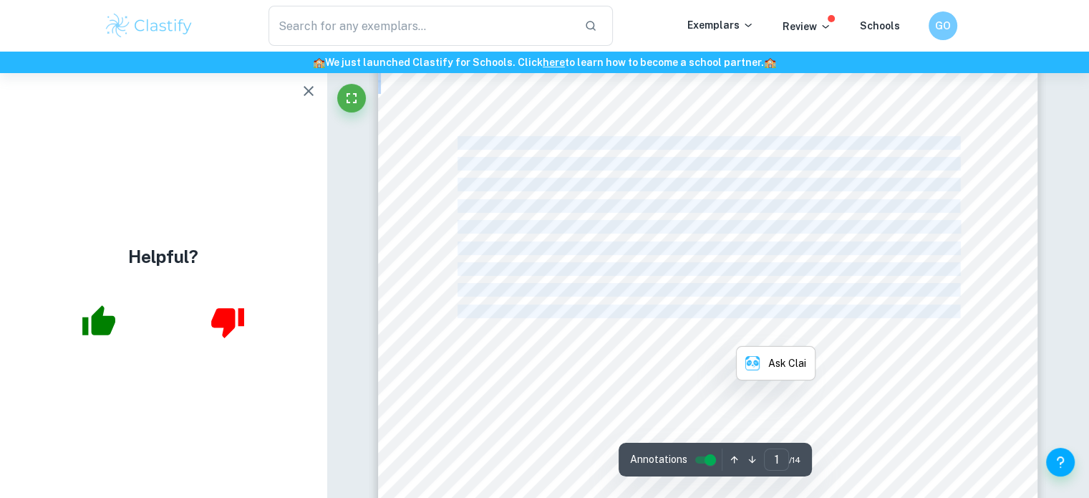
click at [735, 326] on span "networks, as copper wires are used for data transmission." at bounding box center [597, 332] width 279 height 12
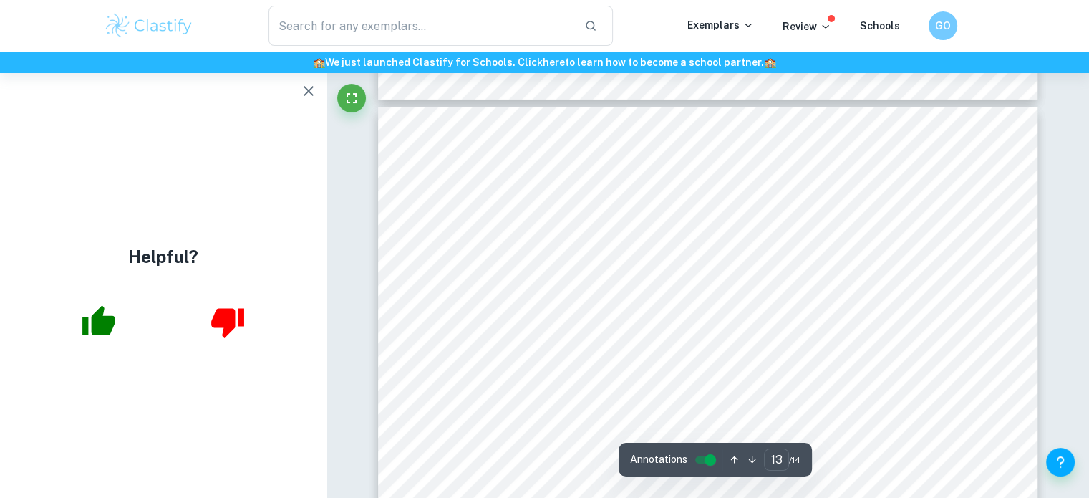
scroll to position [11370, 0]
click at [689, 266] on span "constant length and cross-sectional area, considering the reading" at bounding box center [791, 267] width 314 height 12
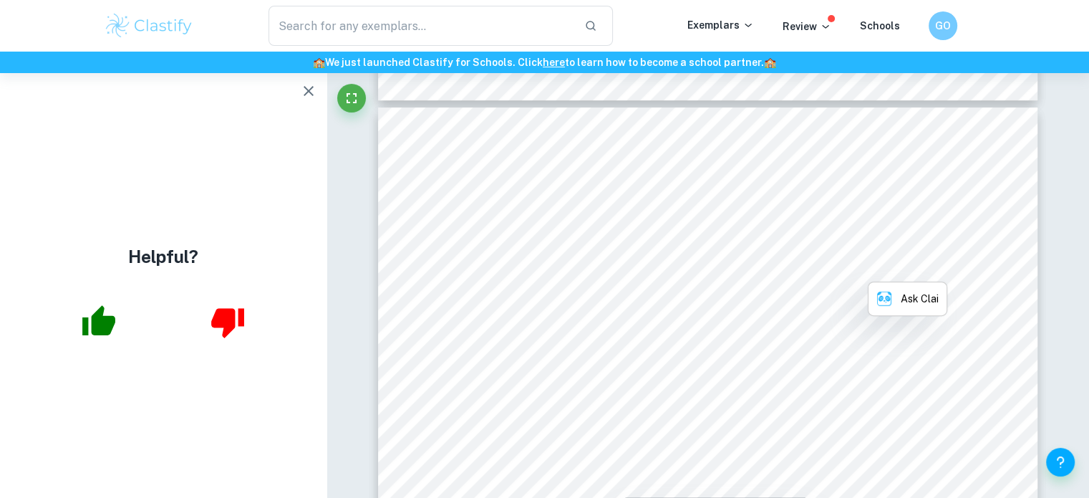
click at [689, 266] on span "constant length and cross-sectional area, considering the reading" at bounding box center [791, 267] width 314 height 12
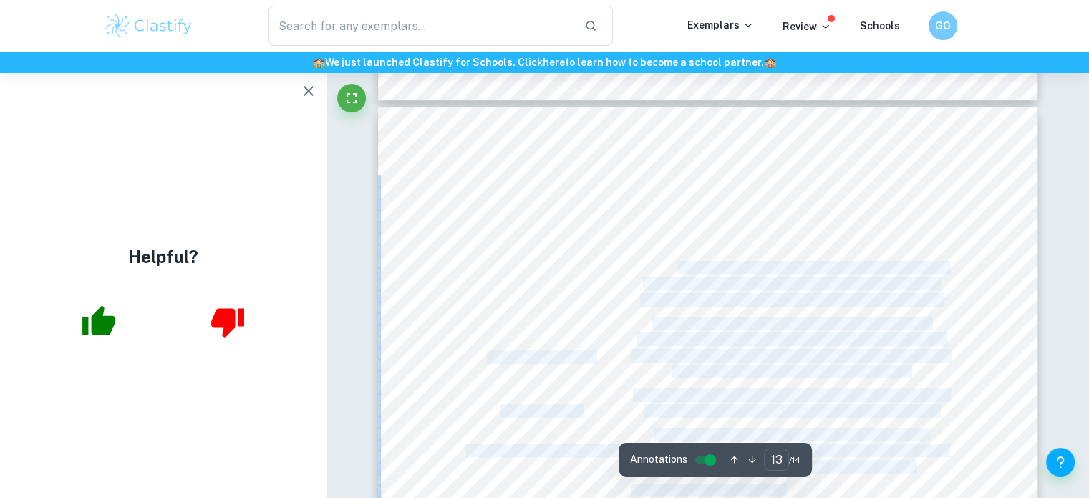
drag, startPoint x: 689, startPoint y: 266, endPoint x: 652, endPoint y: 241, distance: 44.9
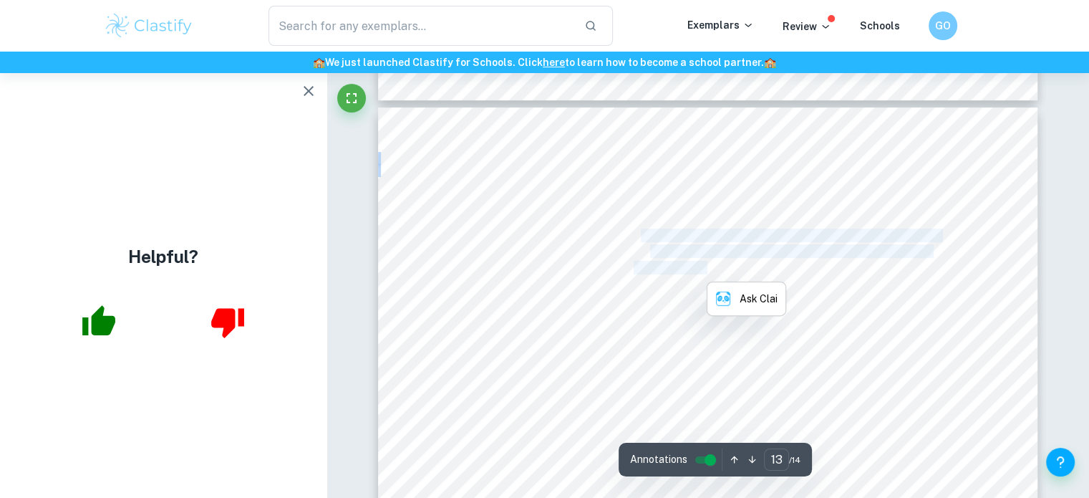
click at [652, 241] on span "Ensuring the consistency of the type and specifications of the" at bounding box center [790, 235] width 299 height 12
drag, startPoint x: 652, startPoint y: 241, endPoint x: 827, endPoint y: 276, distance: 178.9
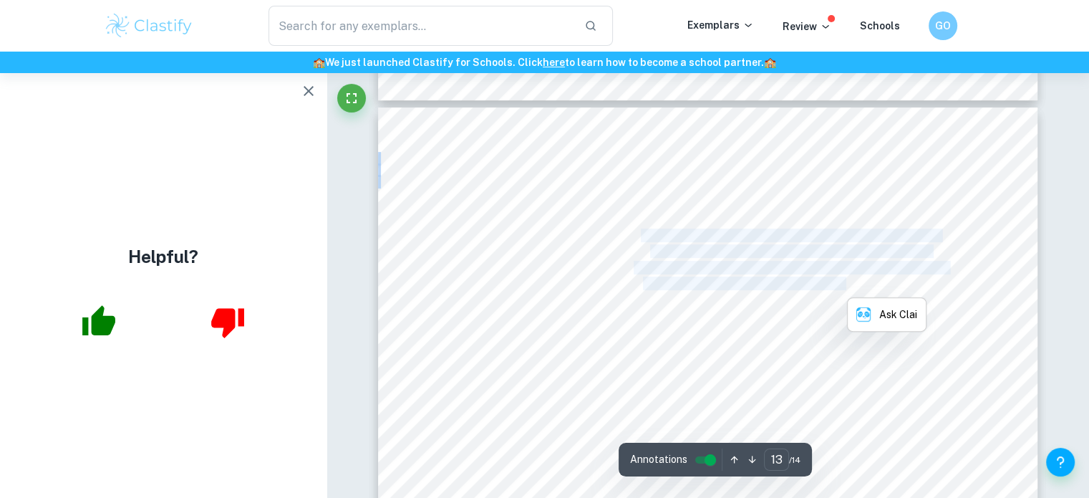
click at [827, 277] on span "error, appropriate uncertainty propagation, and not changing" at bounding box center [790, 283] width 294 height 12
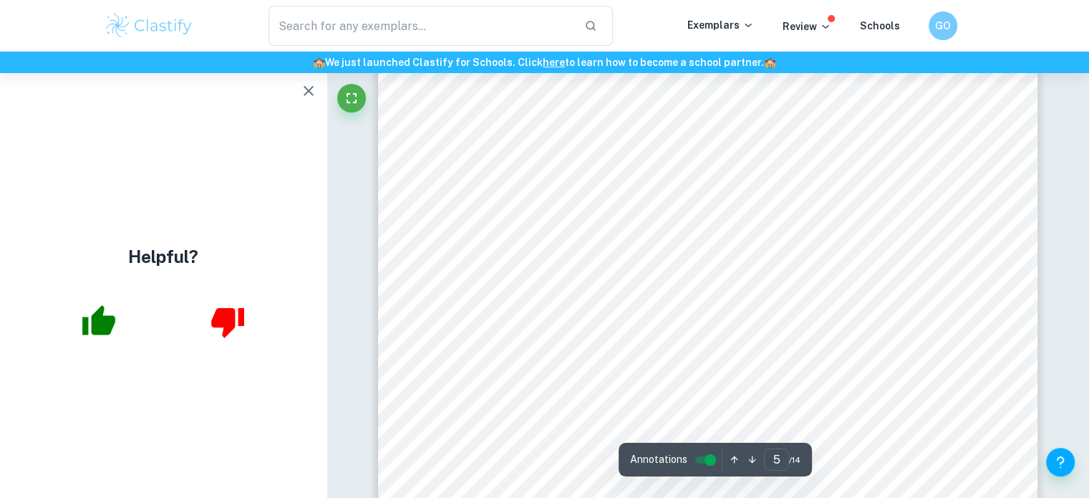
scroll to position [4298, 0]
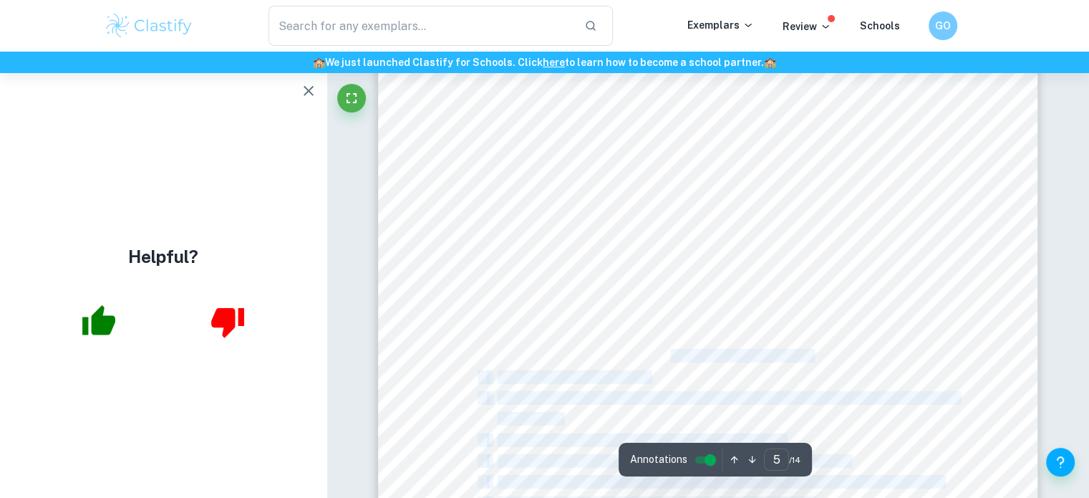
drag, startPoint x: 581, startPoint y: 363, endPoint x: 670, endPoint y: 354, distance: 90.0
click at [670, 354] on div "5 1.6 Materials 1. Multimeter (200 «) ( ± 0.1«) 2. Infrared thermometer (± 0.1#…" at bounding box center [708, 124] width 660 height 934
click at [670, 354] on span "Measure out 2.04m of the copper wire using the measuring tape." at bounding box center [655, 356] width 314 height 12
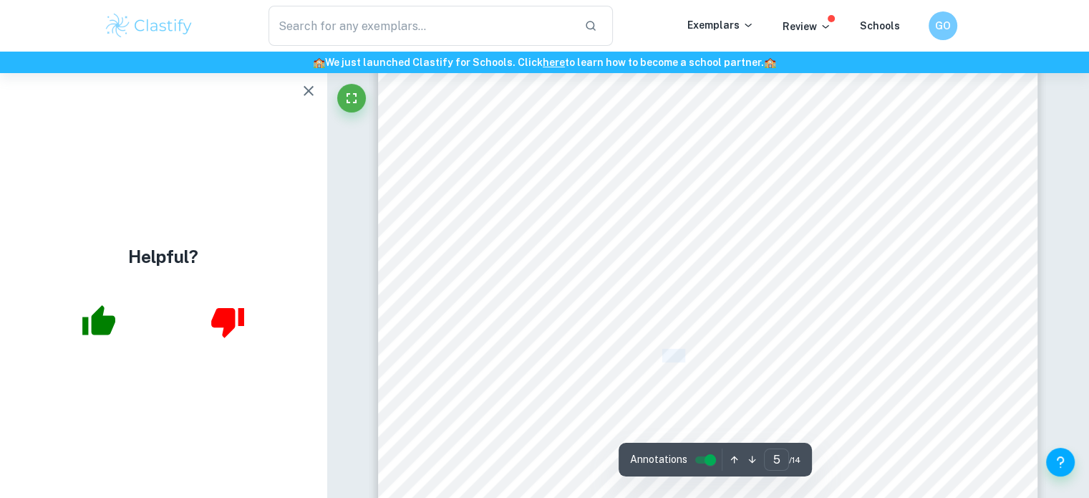
click at [670, 354] on span "Measure out 2.04m of the copper wire using the measuring tape." at bounding box center [655, 356] width 314 height 12
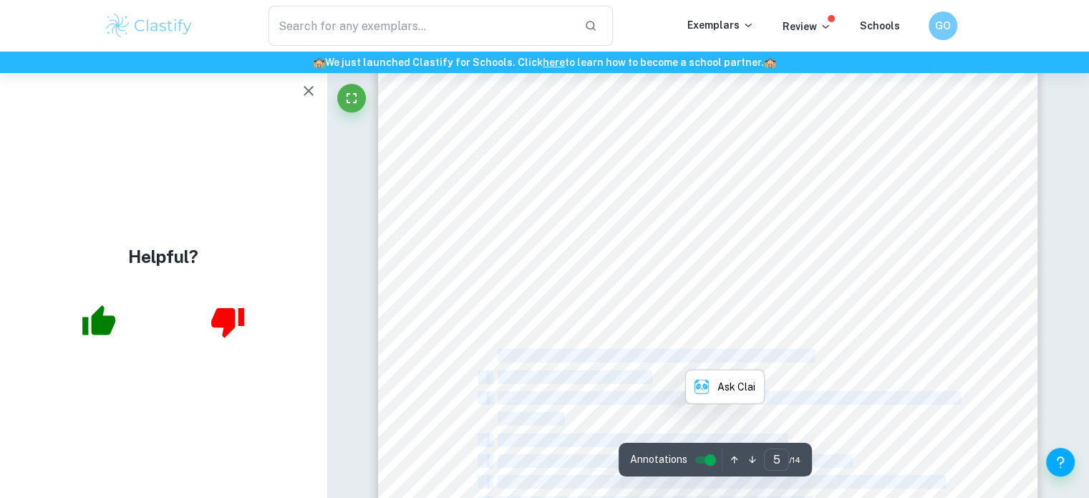
drag, startPoint x: 670, startPoint y: 354, endPoint x: 560, endPoint y: 367, distance: 111.0
click at [560, 367] on div "5 1.6 Materials 1. Multimeter (200 «) ( ± 0.1«) 2. Infrared thermometer (± 0.1#…" at bounding box center [708, 124] width 660 height 934
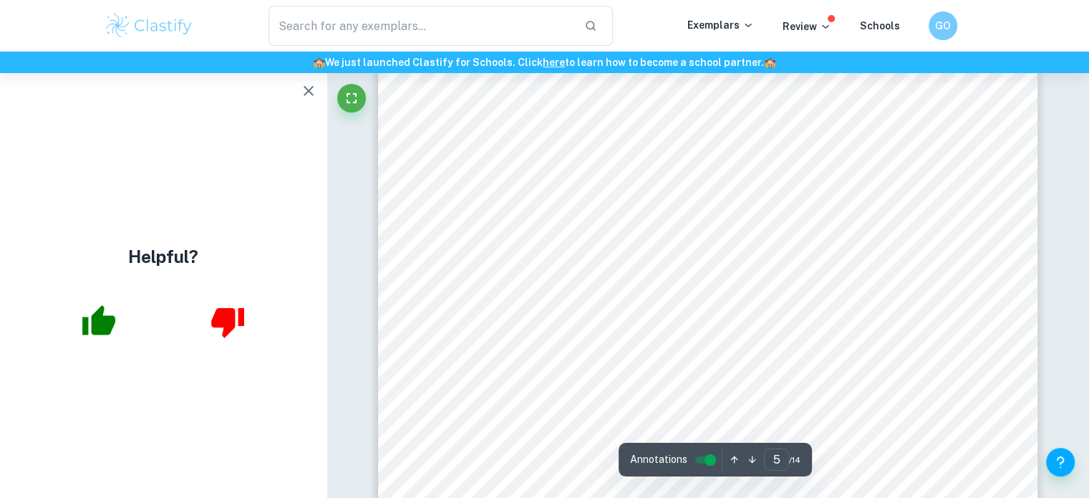
scroll to position [4334, 0]
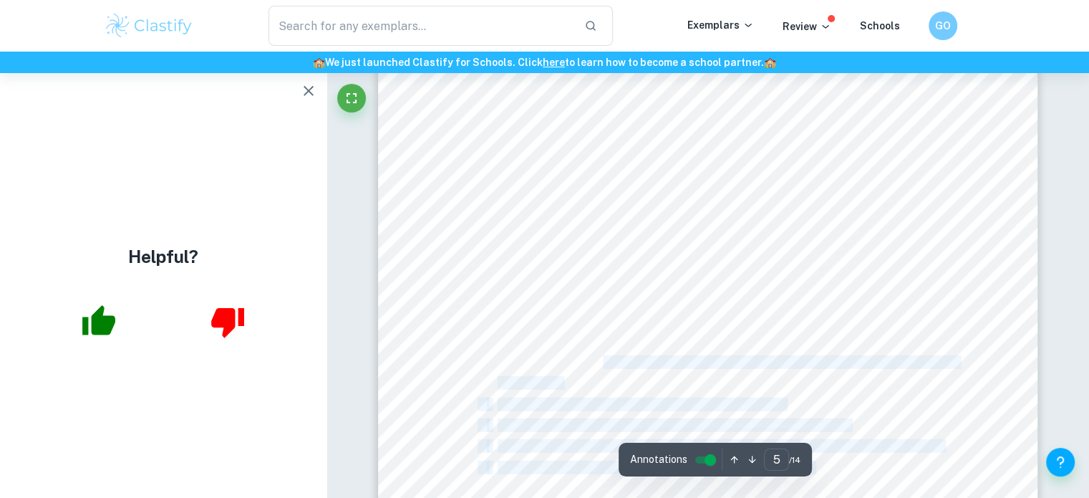
drag, startPoint x: 602, startPoint y: 362, endPoint x: 680, endPoint y: 370, distance: 78.4
click at [680, 370] on div "5 1.6 Materials 1. Multimeter (200 «) ( ± 0.1«) 2. Infrared thermometer (± 0.1#…" at bounding box center [708, 88] width 660 height 934
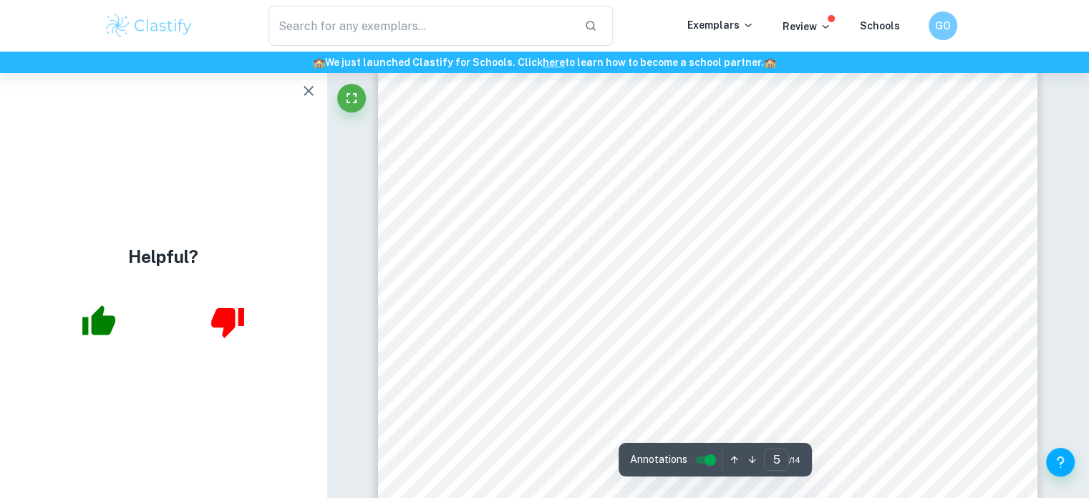
click at [680, 370] on div "5 1.6 Materials 1. Multimeter (200 «) ( ± 0.1«) 2. Infrared thermometer (± 0.1#…" at bounding box center [708, 88] width 660 height 934
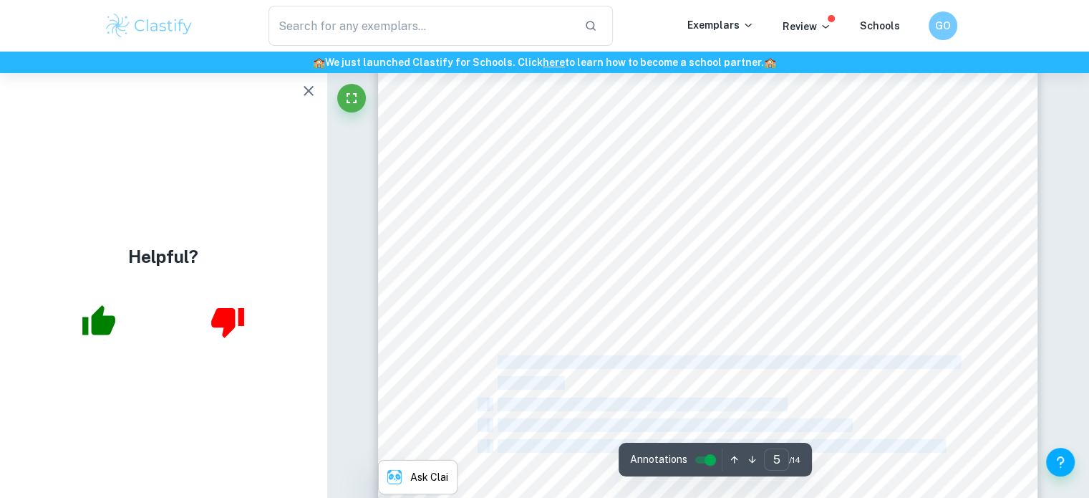
drag, startPoint x: 680, startPoint y: 370, endPoint x: 637, endPoint y: 360, distance: 44.1
click at [637, 360] on div "5 1.6 Materials 1. Multimeter (200 «) ( ± 0.1«) 2. Infrared thermometer (± 0.1#…" at bounding box center [708, 88] width 660 height 934
click at [637, 360] on span "Measure out 0.02m from each end of the wire and bend the ends of the wire using…" at bounding box center [728, 362] width 461 height 12
drag, startPoint x: 637, startPoint y: 360, endPoint x: 601, endPoint y: 378, distance: 40.4
click at [601, 378] on div "5 1.6 Materials 1. Multimeter (200 «) ( ± 0.1«) 2. Infrared thermometer (± 0.1#…" at bounding box center [708, 88] width 660 height 934
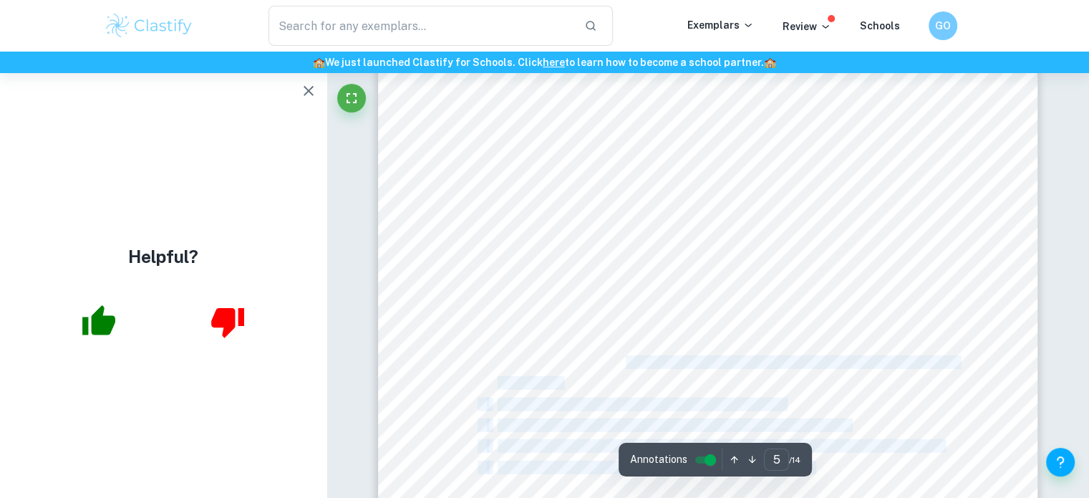
click at [601, 378] on div "5 1.6 Materials 1. Multimeter (200 «) ( ± 0.1«) 2. Infrared thermometer (± 0.1#…" at bounding box center [708, 88] width 660 height 934
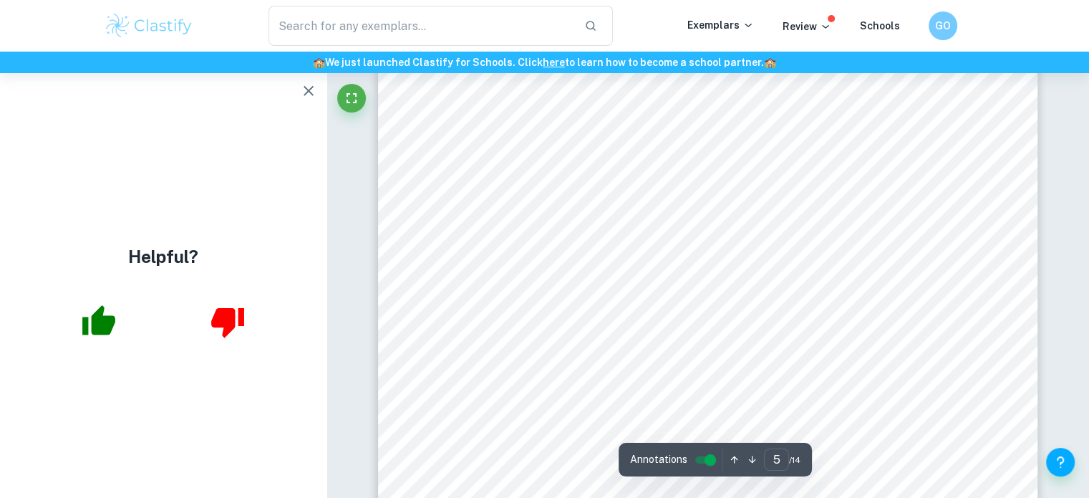
scroll to position [4289, 0]
drag, startPoint x: 583, startPoint y: 365, endPoint x: 573, endPoint y: 366, distance: 10.1
click at [573, 366] on span "Measure out 2.04m of the copper wire using the measuring tape." at bounding box center [655, 365] width 314 height 12
drag, startPoint x: 573, startPoint y: 366, endPoint x: 595, endPoint y: 367, distance: 22.2
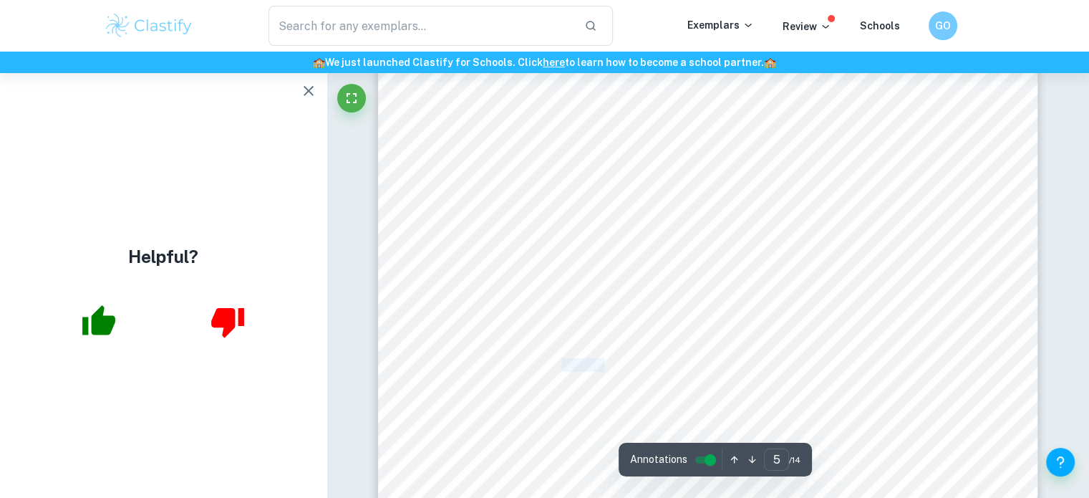
click at [595, 367] on span "Measure out 2.04m of the copper wire using the measuring tape." at bounding box center [655, 365] width 314 height 12
click at [582, 362] on span "Measure out 2.04m of the copper wire using the measuring tape." at bounding box center [655, 365] width 314 height 12
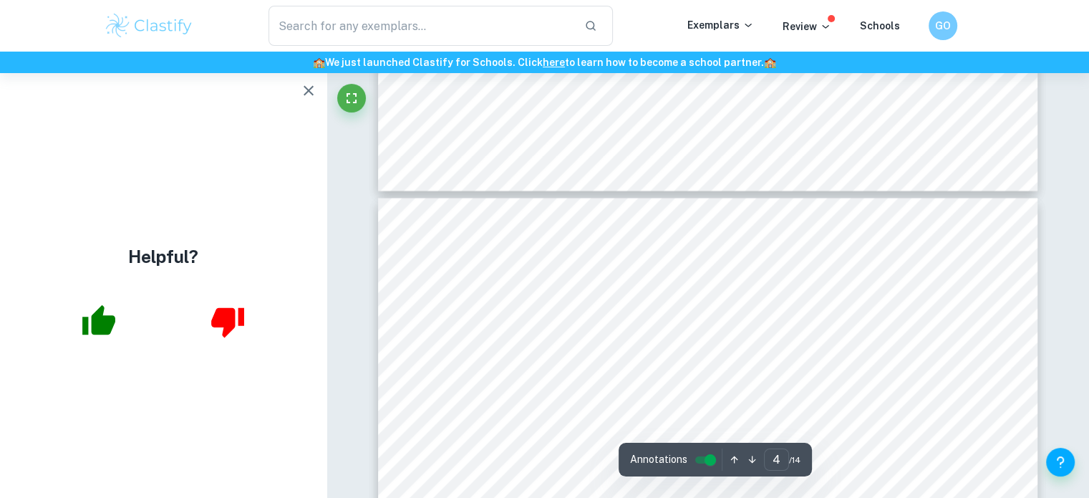
scroll to position [2799, 0]
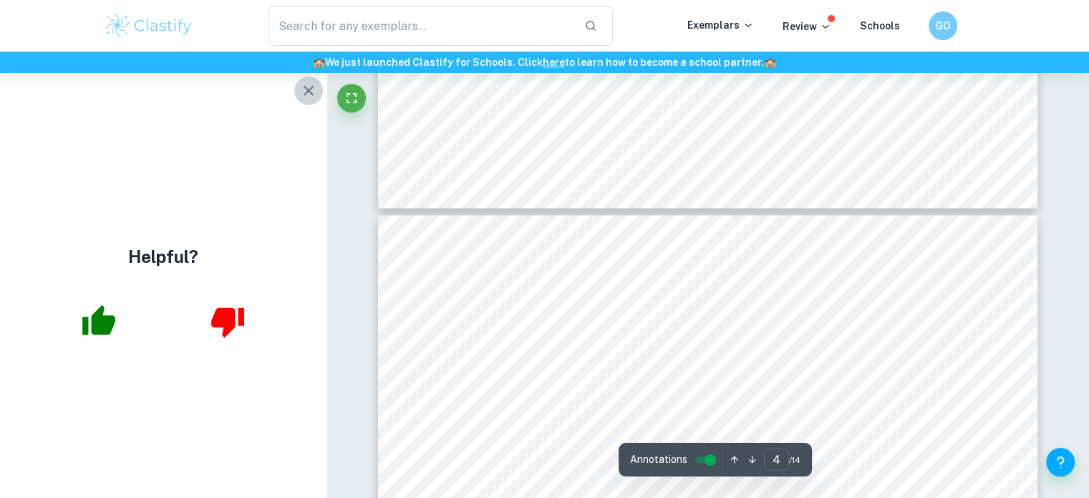
click at [304, 102] on button "button" at bounding box center [308, 91] width 29 height 29
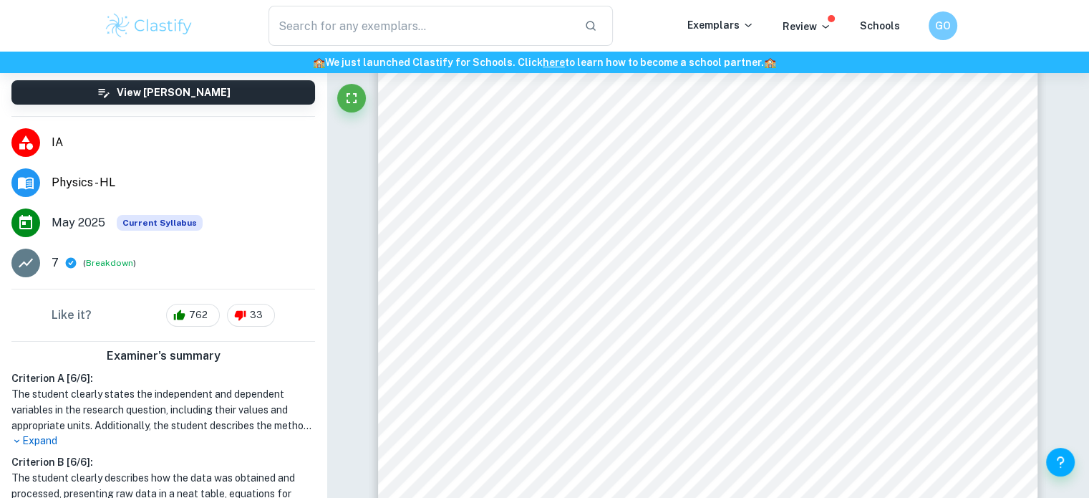
scroll to position [0, 0]
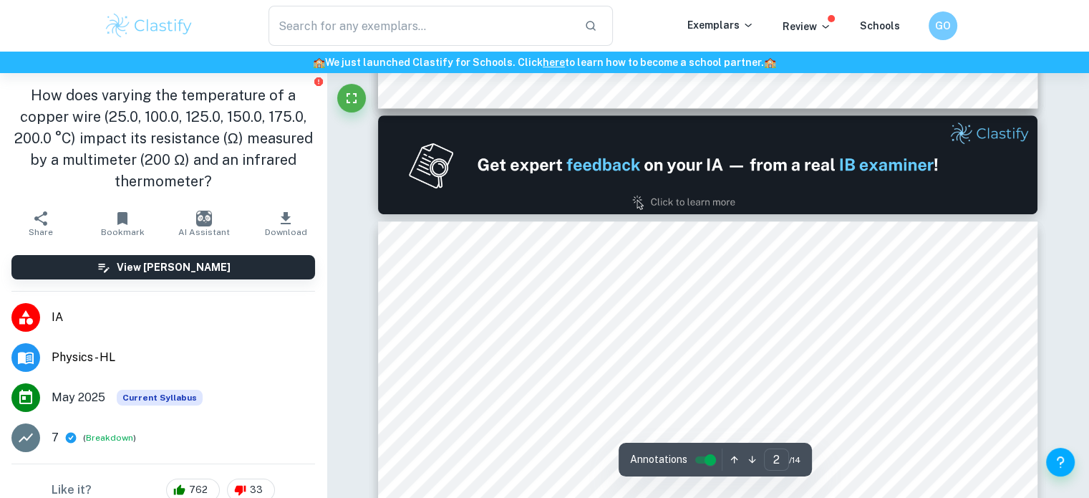
type input "1"
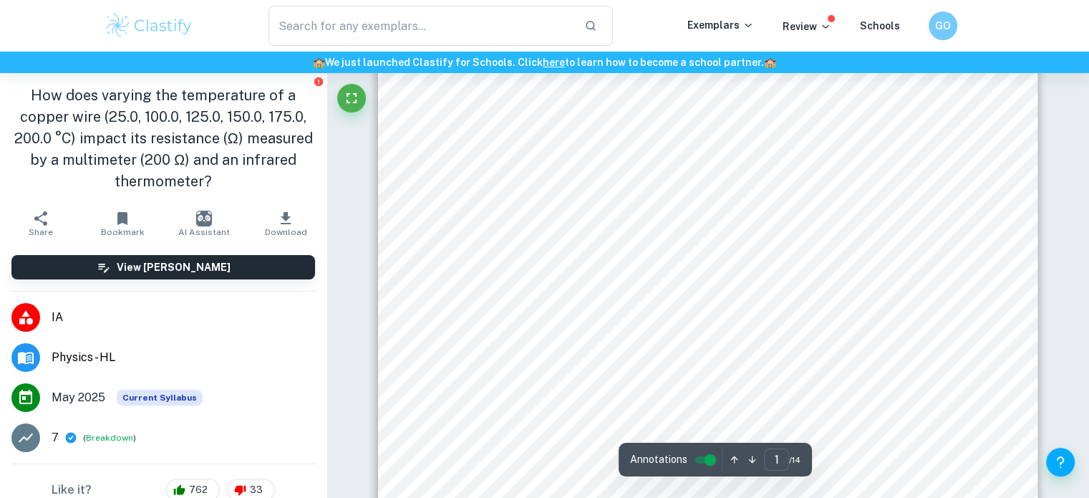
scroll to position [437, 0]
